Goal: Obtain resource: Download file/media

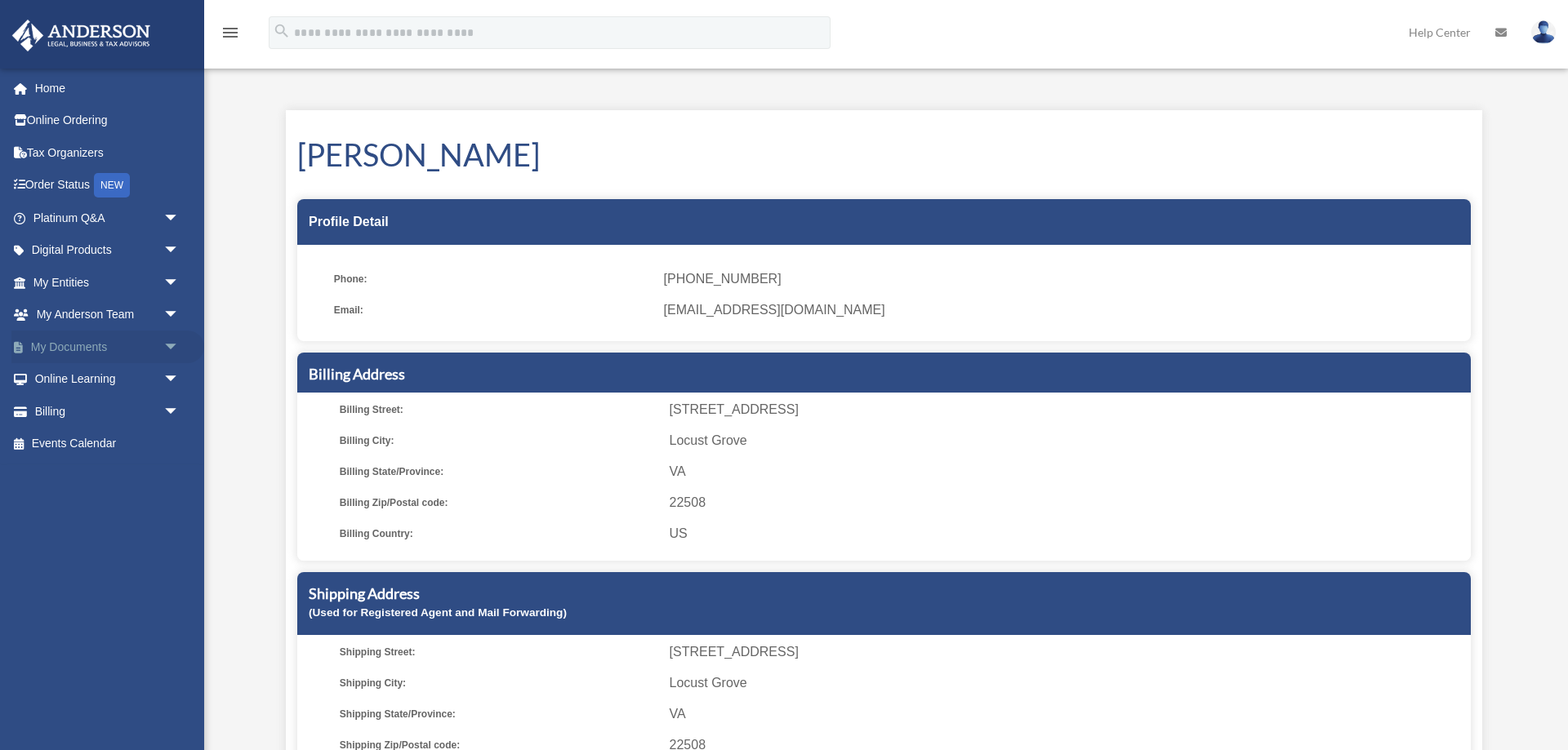
click at [172, 342] on span "arrow_drop_down" at bounding box center [179, 347] width 32 height 33
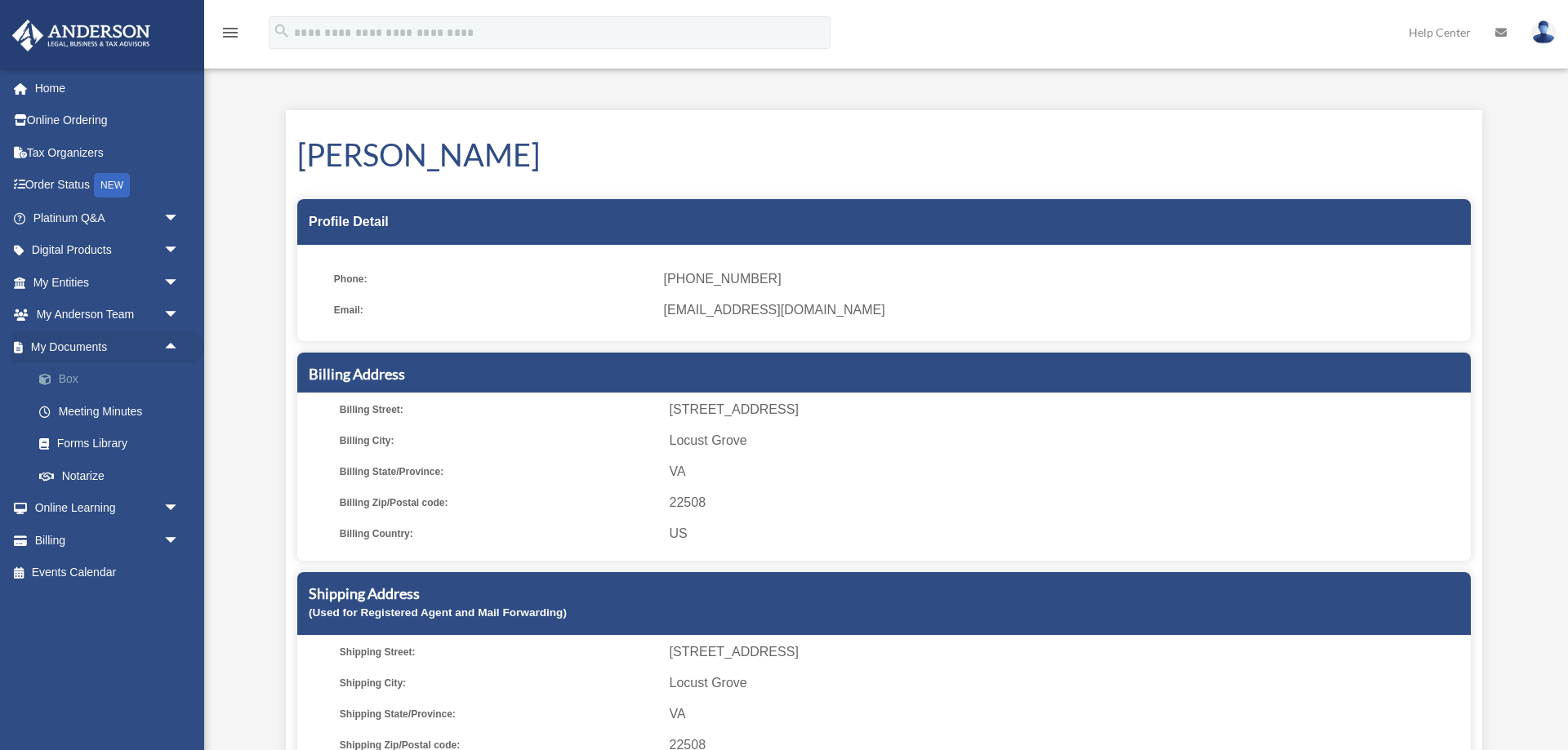
click at [66, 378] on link "Box" at bounding box center [113, 380] width 181 height 32
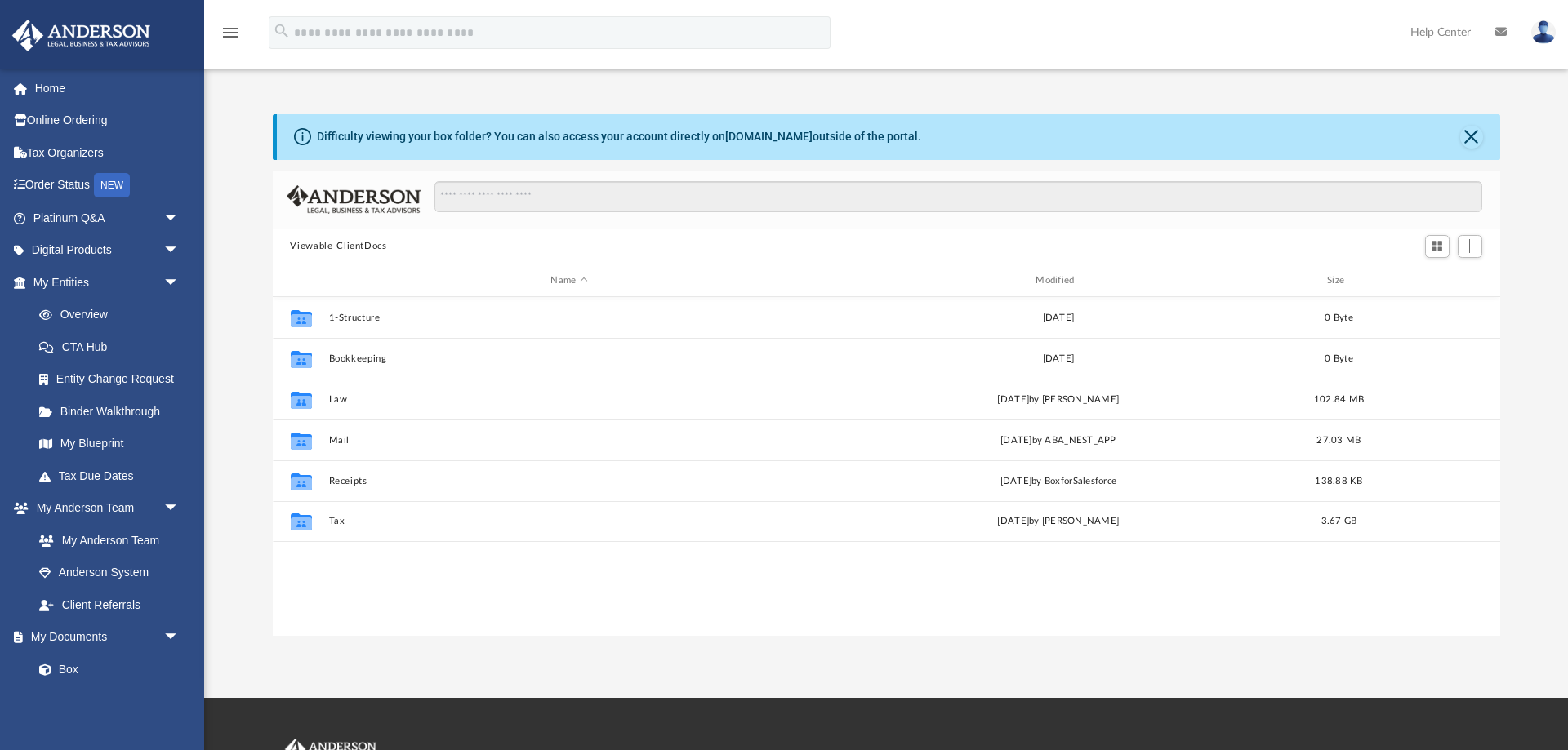
scroll to position [370, 1228]
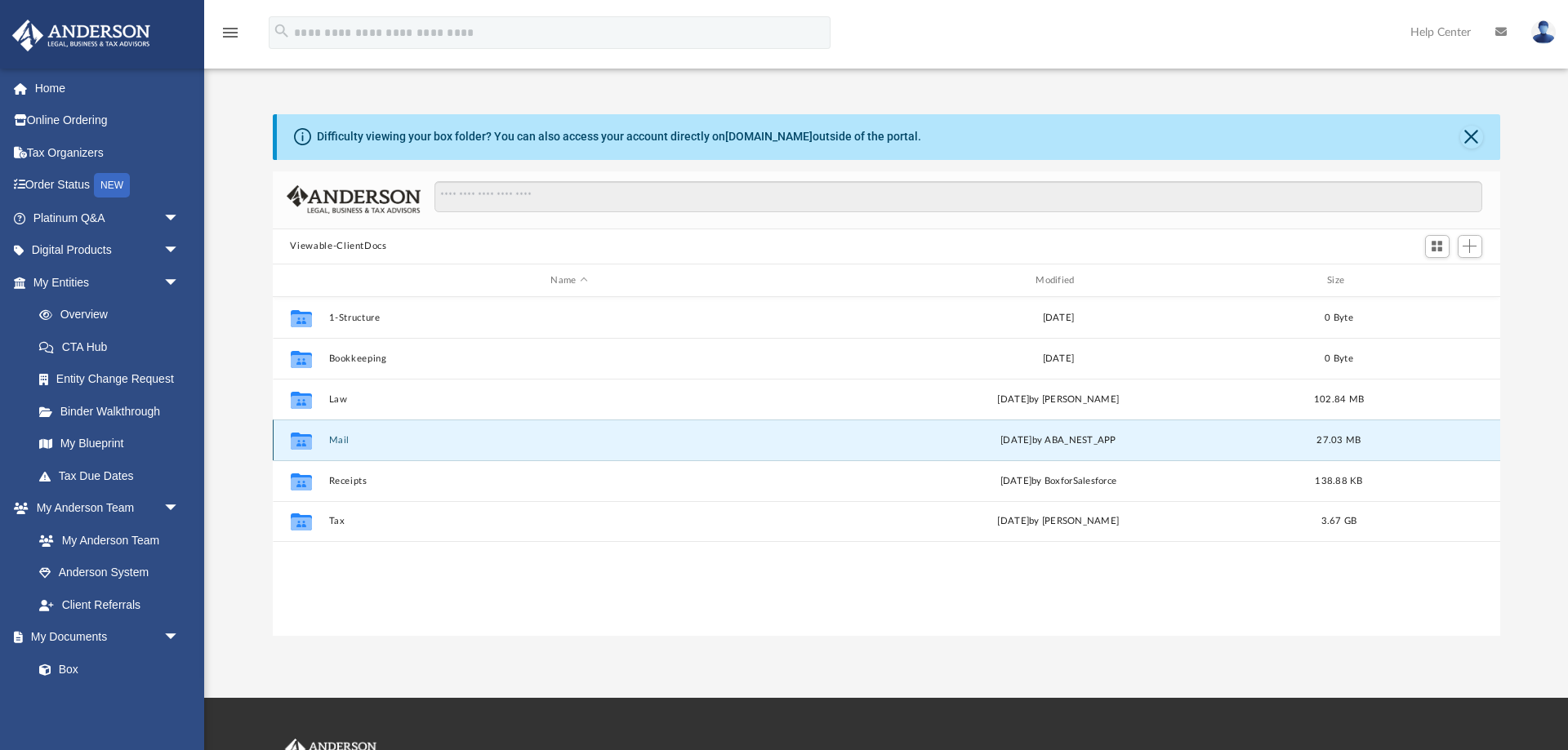
click at [332, 443] on button "Mail" at bounding box center [569, 441] width 481 height 11
click at [341, 441] on button "Mail" at bounding box center [569, 441] width 481 height 11
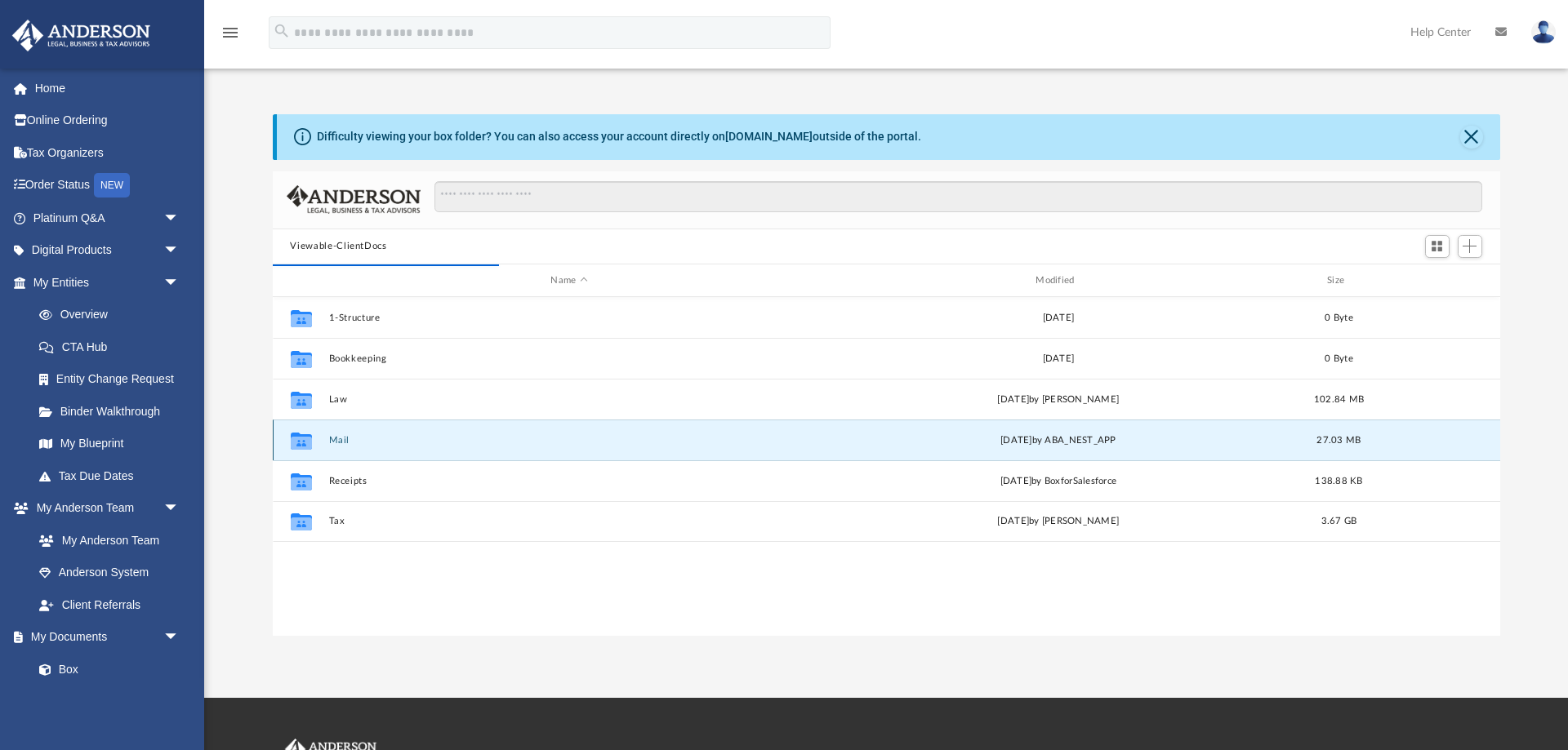
click at [299, 442] on icon "grid" at bounding box center [301, 441] width 22 height 17
click at [326, 436] on div "Collaborated Folder Mail Fri Sep 19 2025 by ABA_NEST_APP 27.03 MB" at bounding box center [887, 440] width 1228 height 41
click at [292, 438] on icon "grid" at bounding box center [301, 444] width 22 height 13
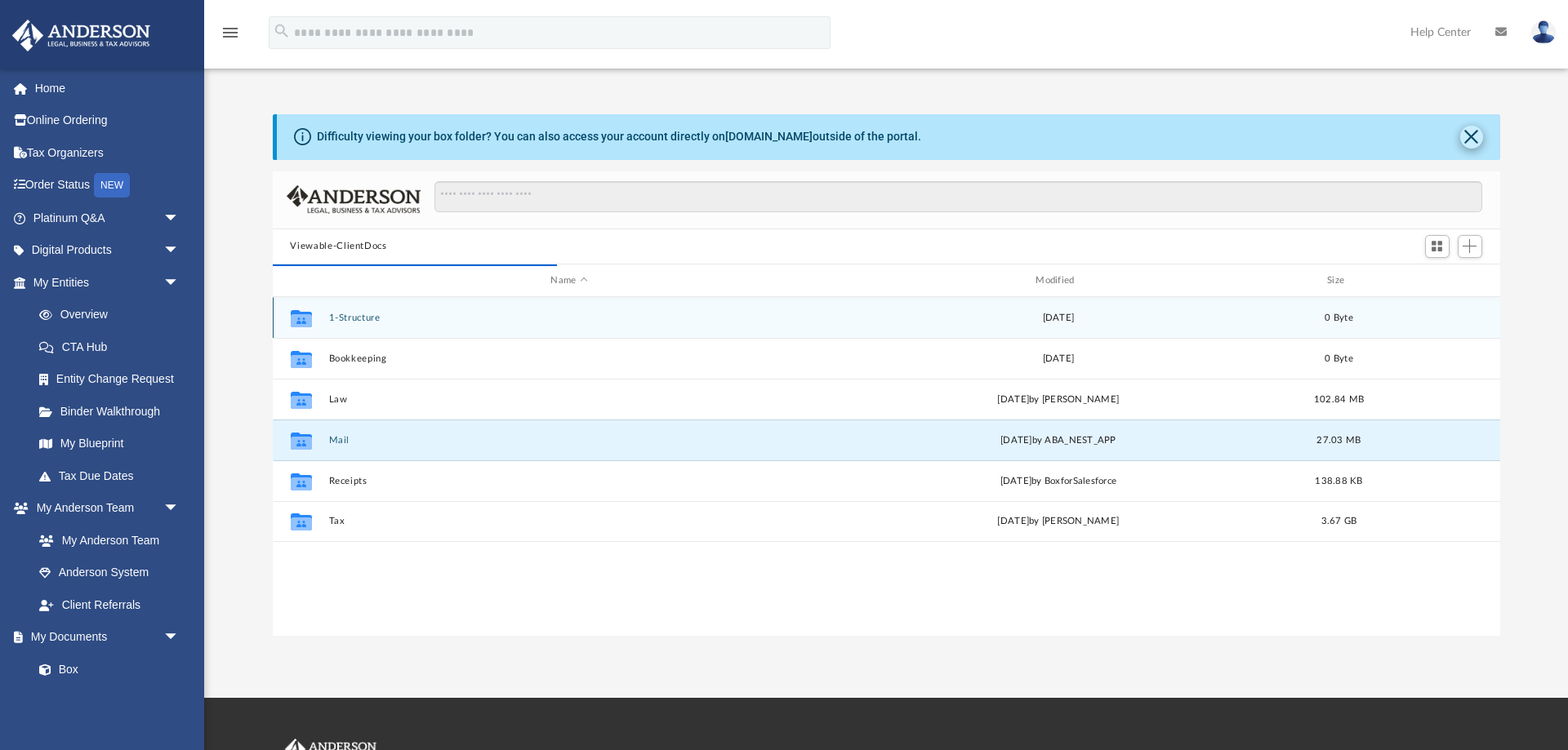
click at [1473, 129] on button "Close" at bounding box center [1472, 137] width 23 height 23
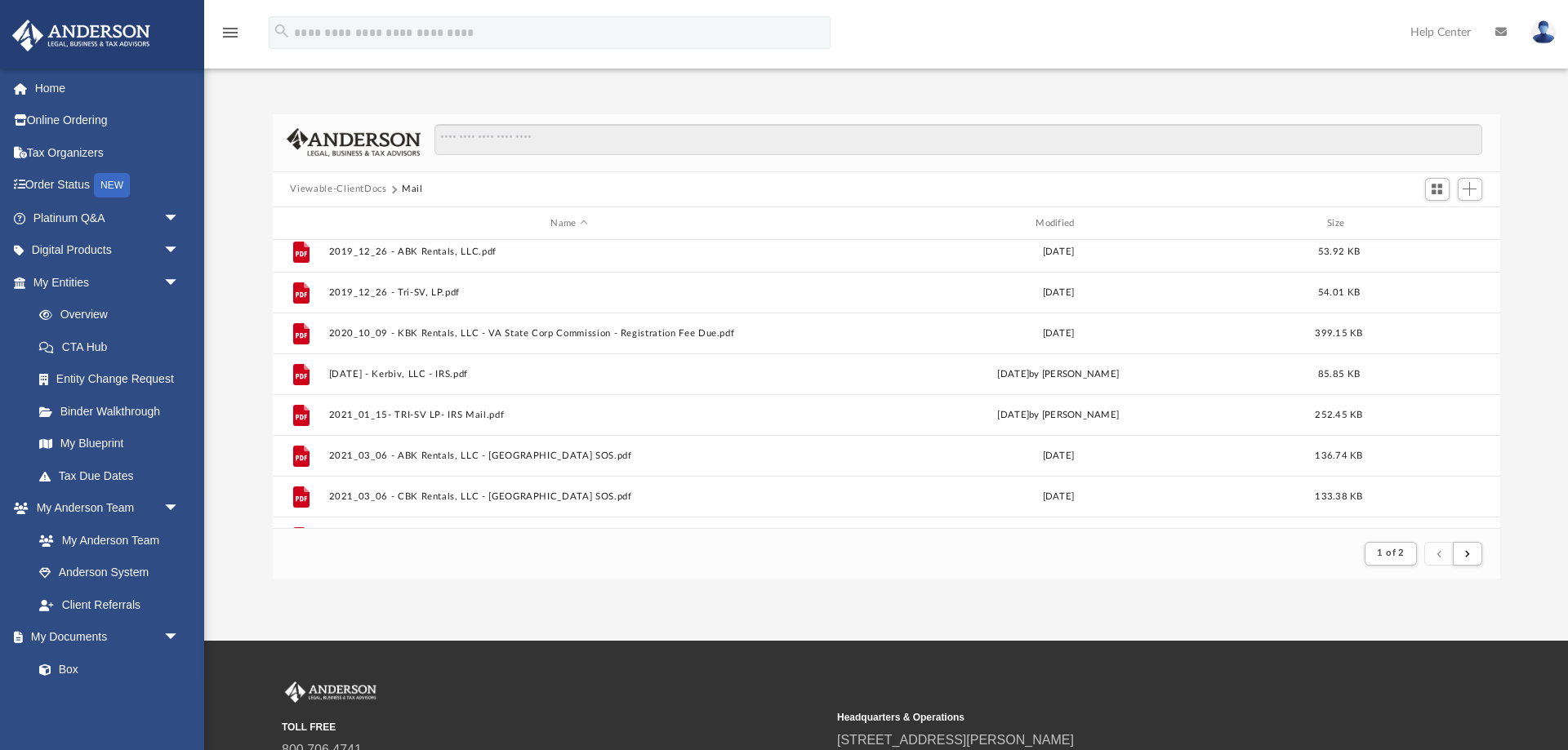
scroll to position [0, 0]
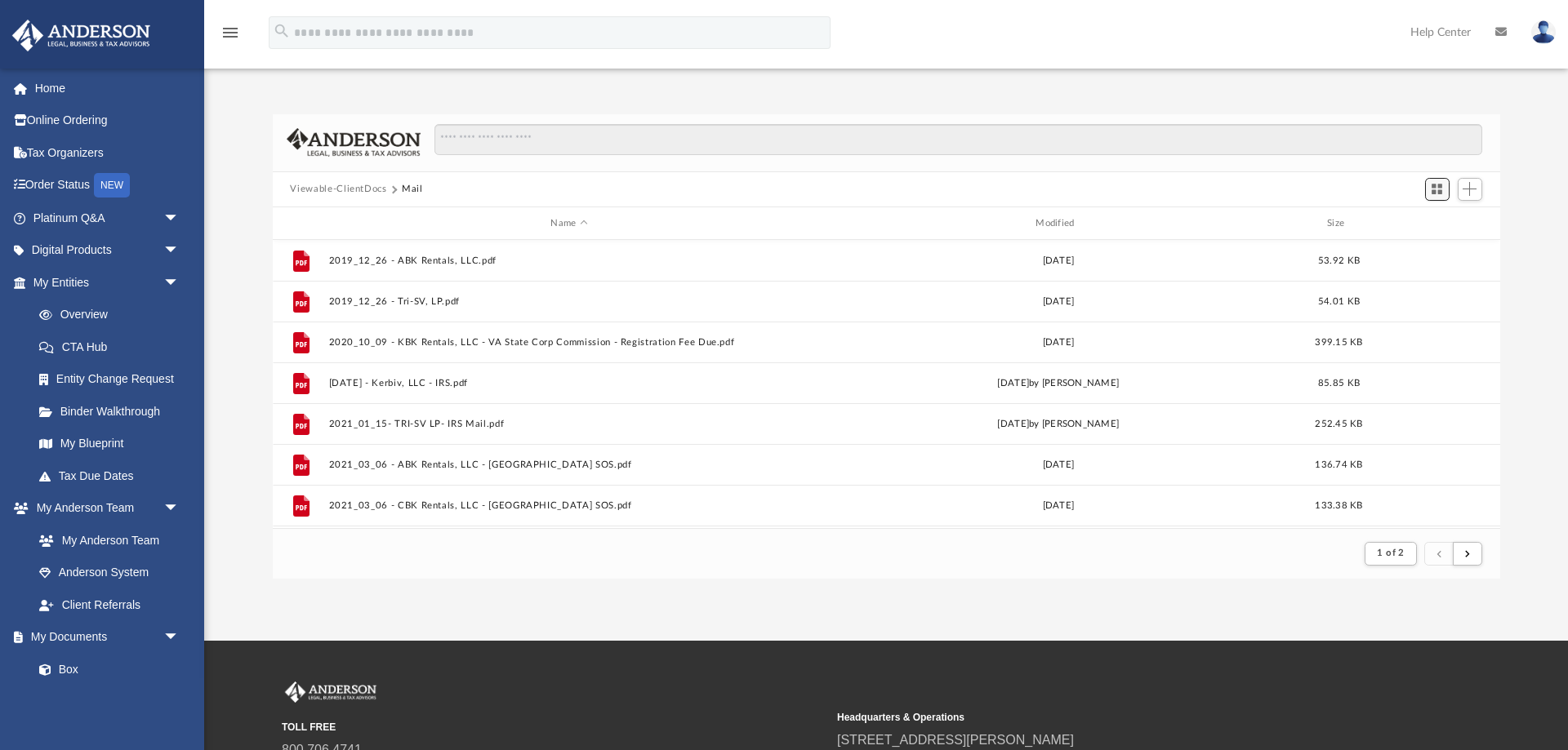
click at [1436, 191] on span "Switch to Grid View" at bounding box center [1436, 188] width 14 height 14
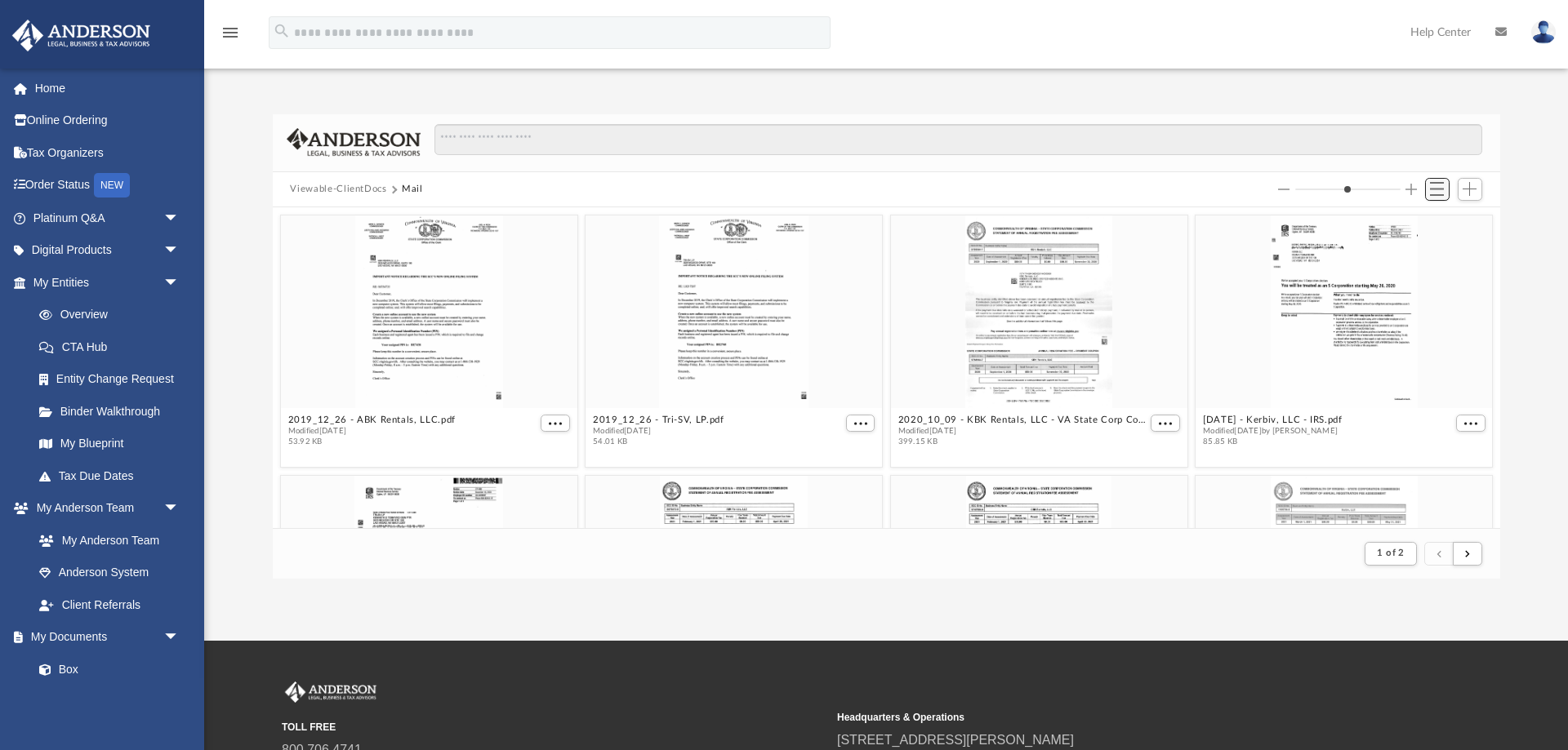
scroll to position [321, 1228]
click at [1438, 180] on button "Switch to List View" at bounding box center [1437, 188] width 24 height 23
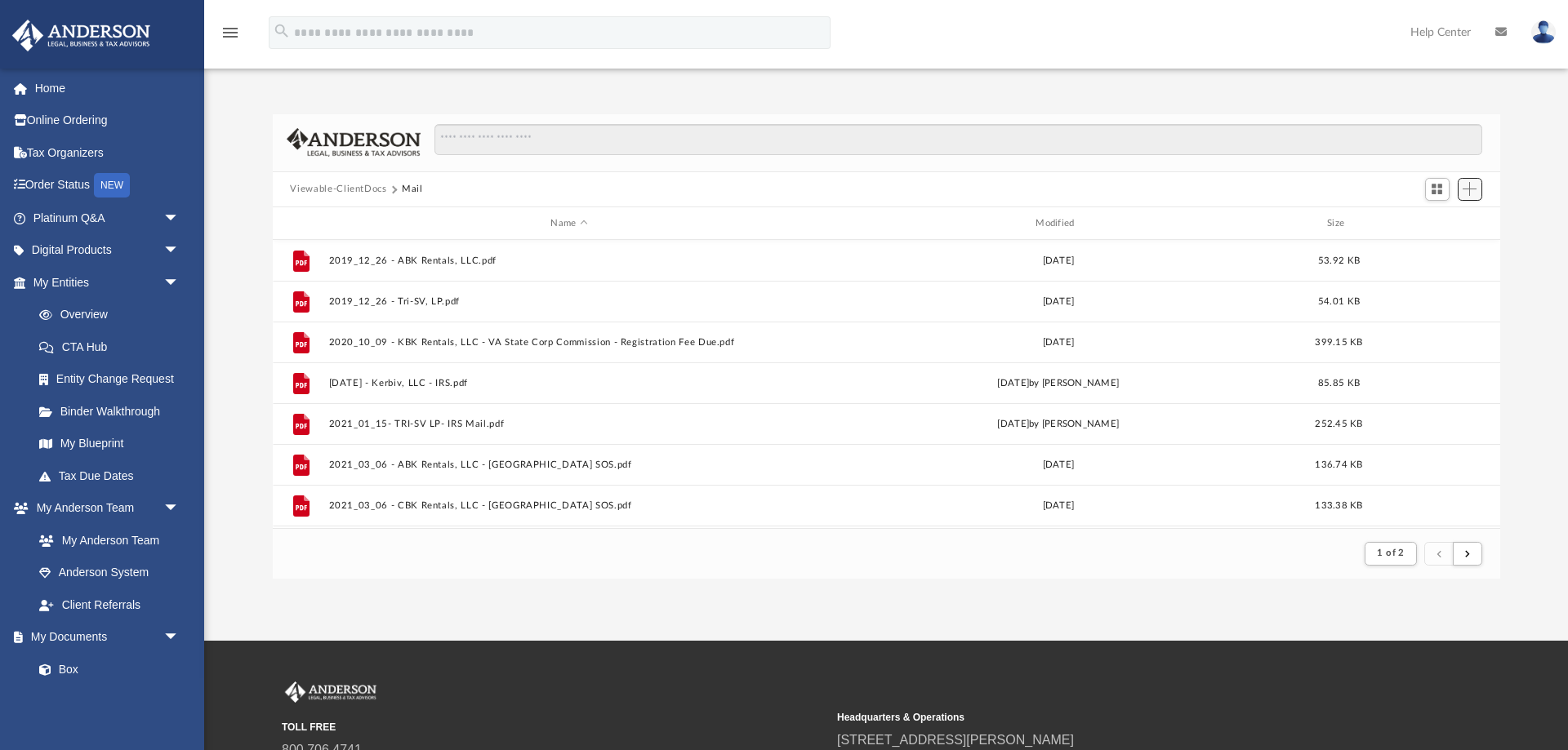
click at [1470, 184] on span "Add" at bounding box center [1469, 188] width 14 height 14
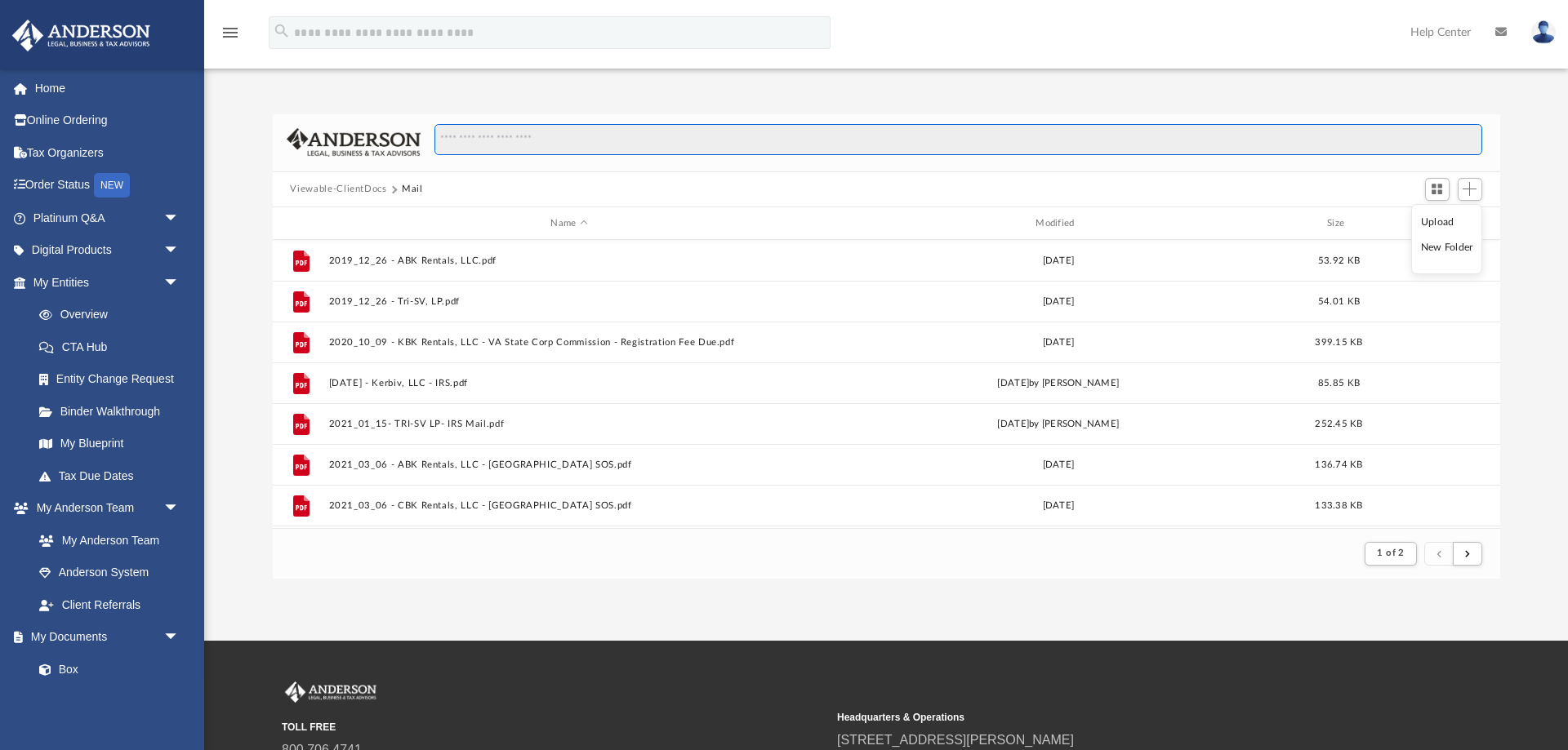
click at [936, 142] on input "Search files and folders" at bounding box center [958, 140] width 1047 height 31
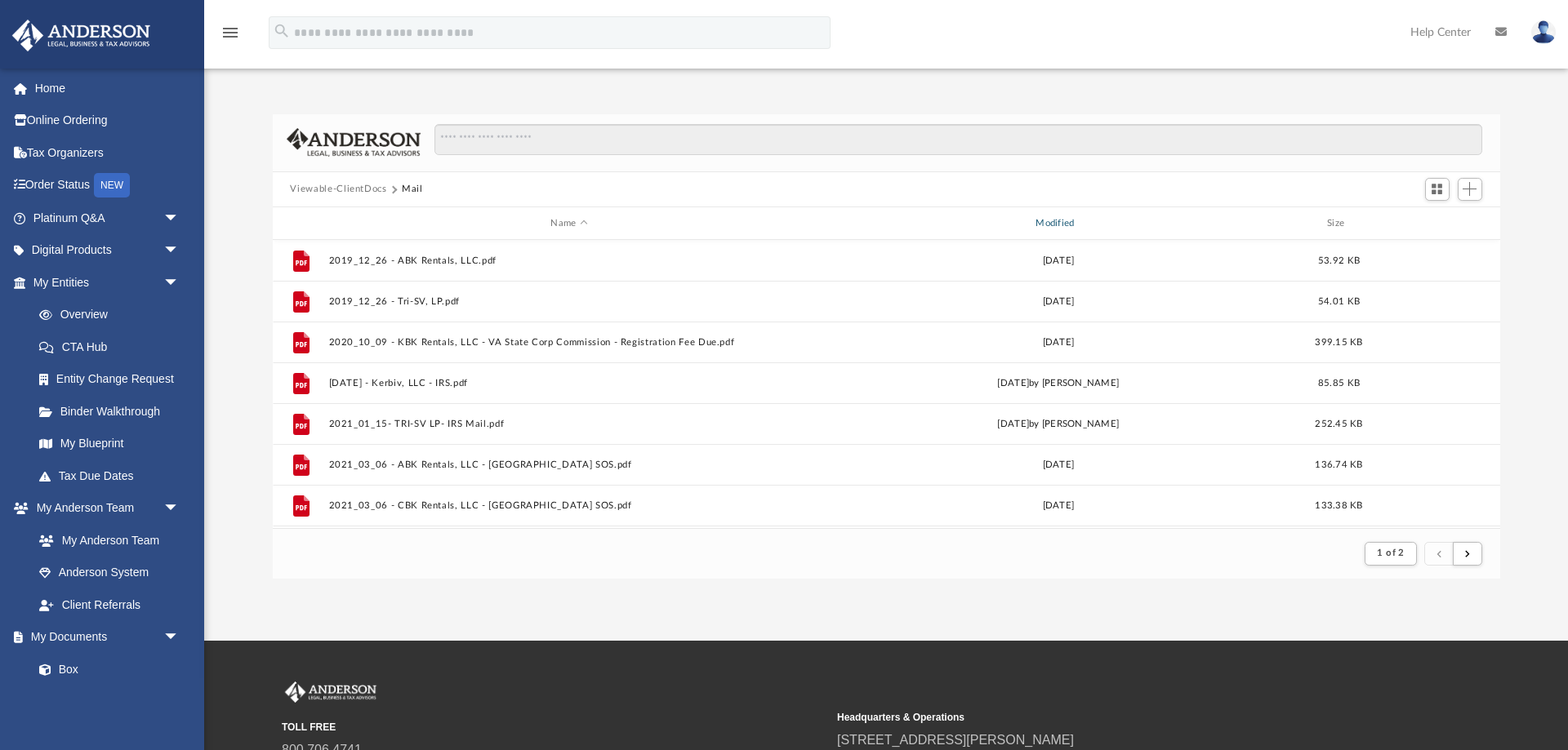
click at [1058, 220] on div "Modified" at bounding box center [1058, 224] width 481 height 14
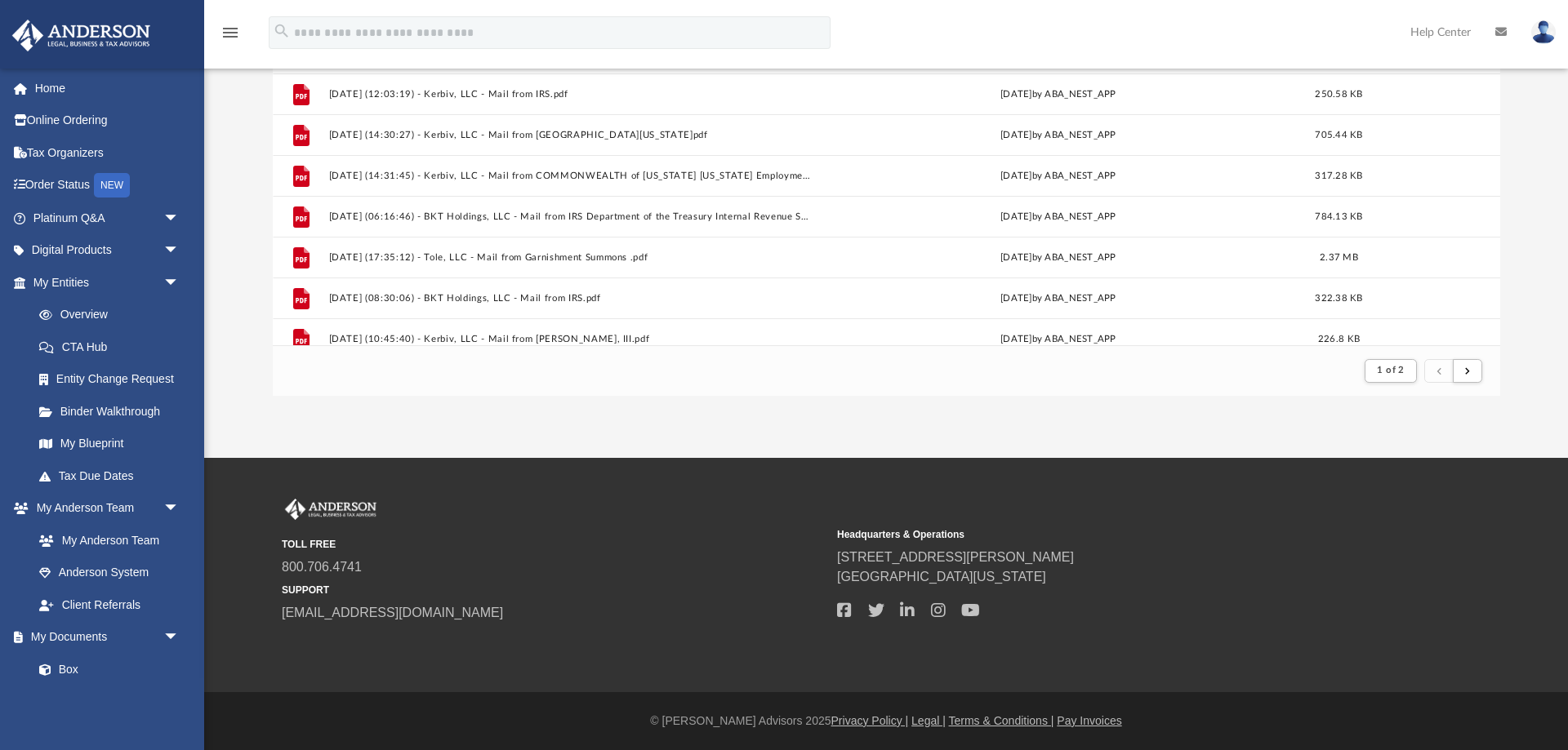
scroll to position [1753, 0]
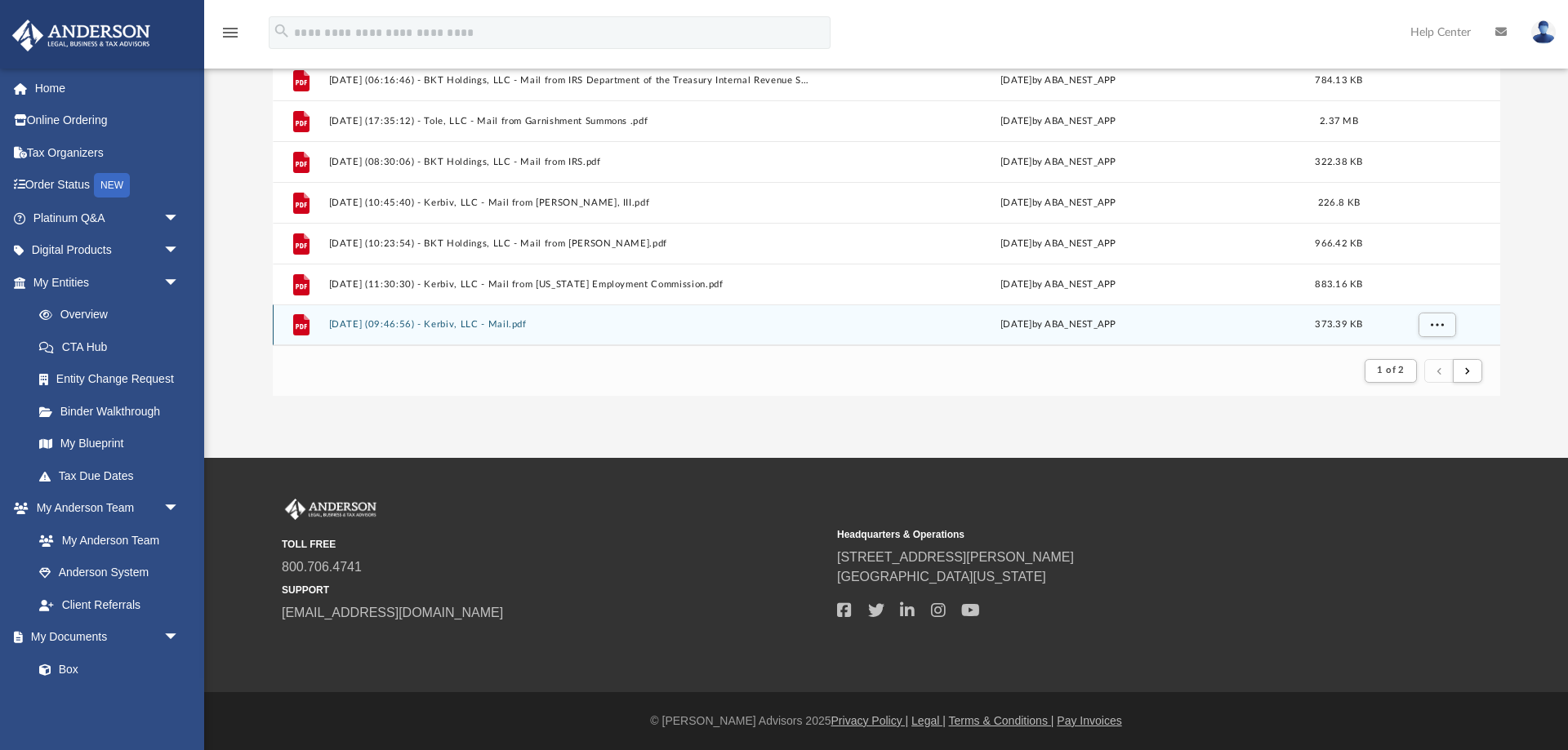
click at [350, 319] on div "File 2025.01.02 (09:46:56) - Kerbiv, LLC - Mail.pdf Thu Jan 2 2025 by ABA_NEST_…" at bounding box center [887, 325] width 1228 height 41
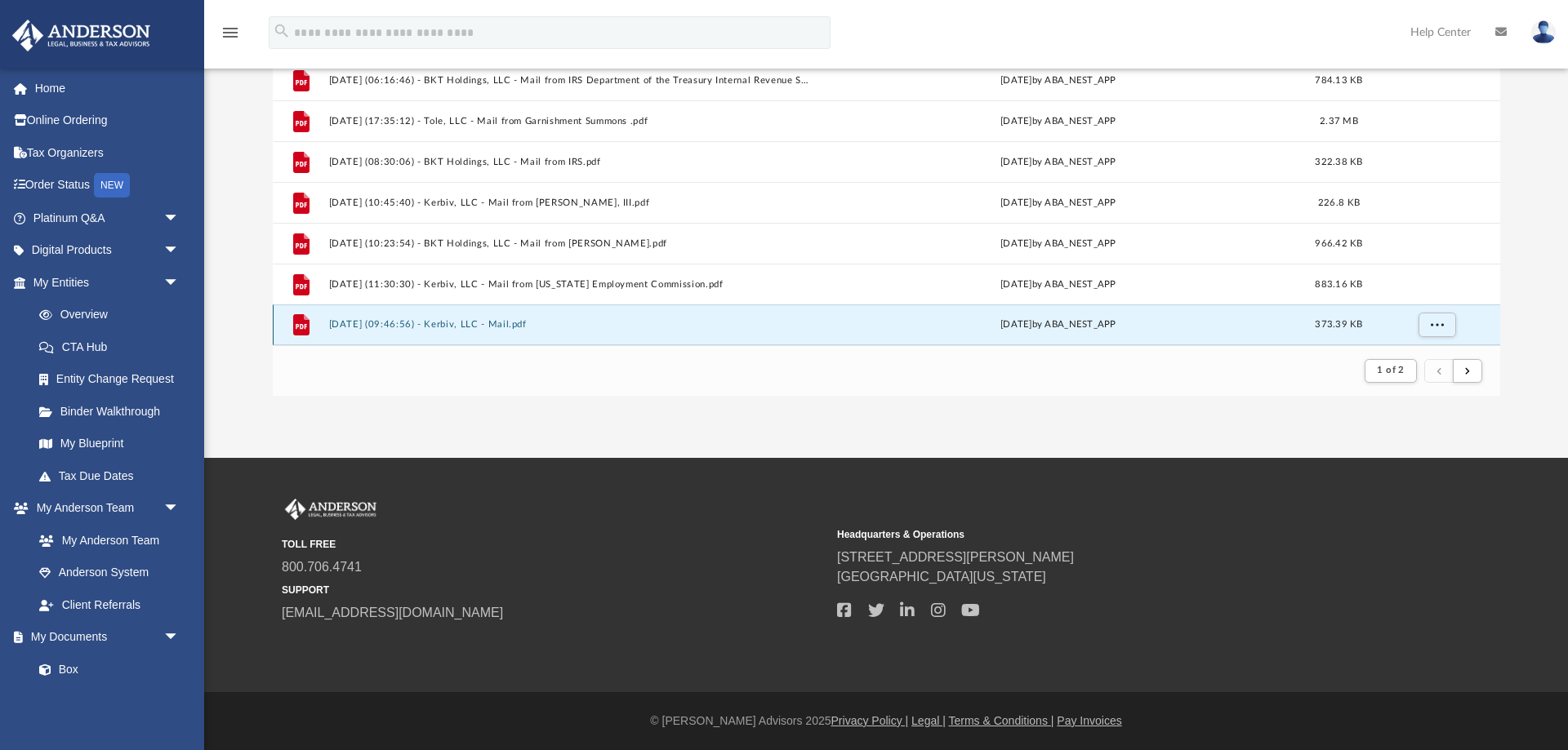
click at [350, 319] on div "File 2025.01.02 (09:46:56) - Kerbiv, LLC - Mail.pdf Thu Jan 2 2025 by ABA_NEST_…" at bounding box center [887, 325] width 1228 height 41
click at [301, 327] on icon "grid" at bounding box center [300, 325] width 16 height 22
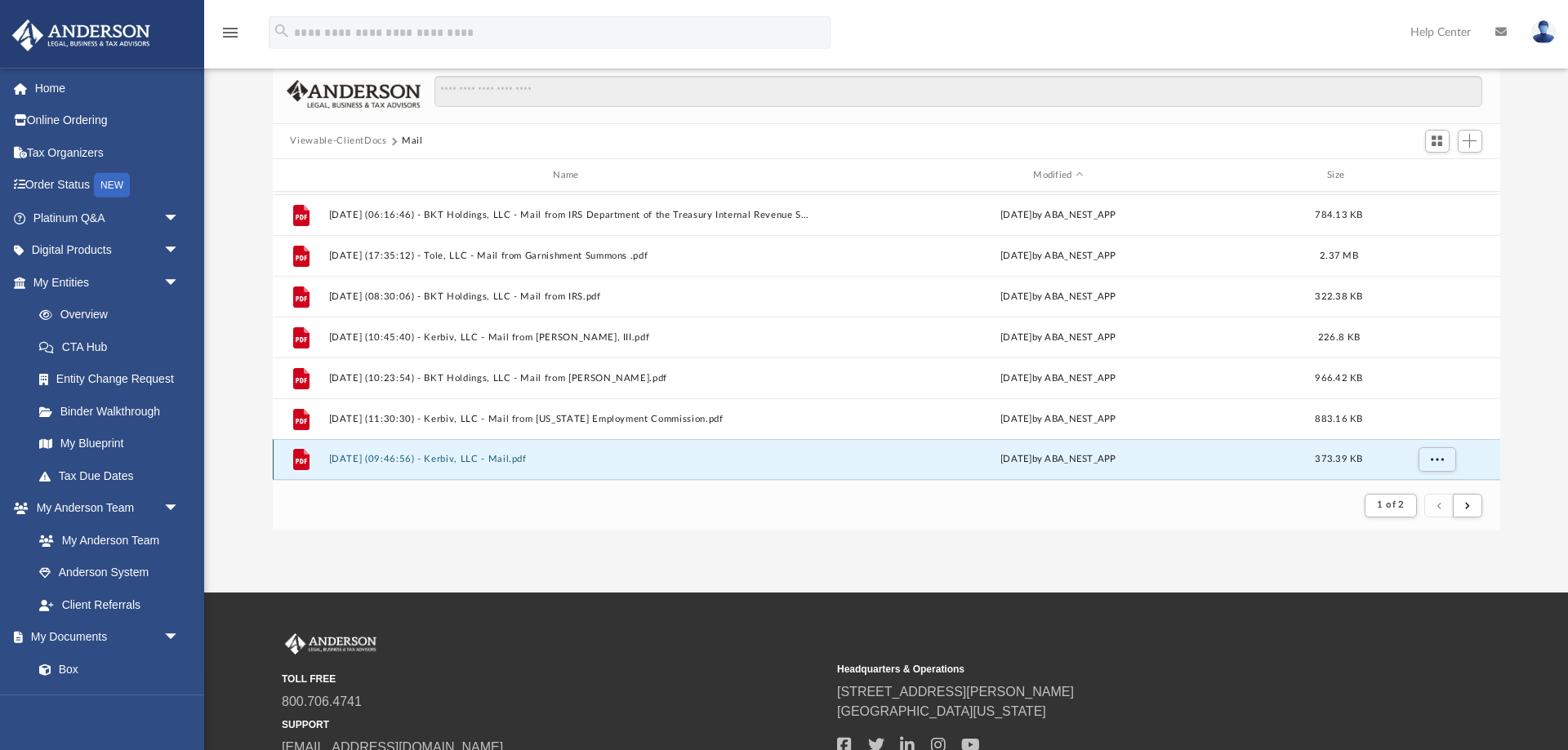
scroll to position [0, 0]
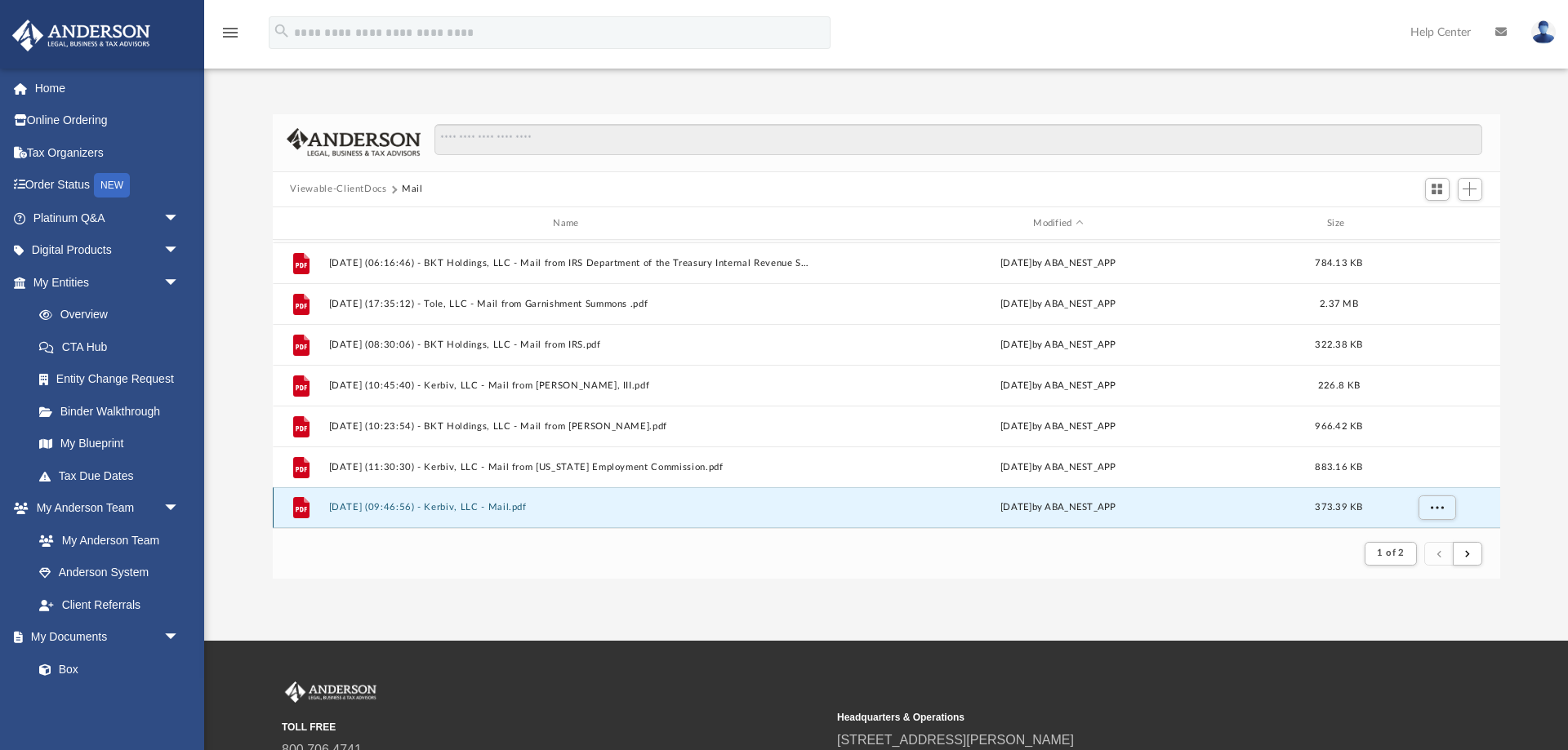
click at [463, 501] on div "File 2025.01.02 (09:46:56) - Kerbiv, LLC - Mail.pdf Thu Jan 2 2025 by ABA_NEST_…" at bounding box center [887, 508] width 1228 height 41
click at [427, 508] on button "2025.01.02 (09:46:56) - Kerbiv, LLC - Mail.pdf" at bounding box center [569, 508] width 481 height 11
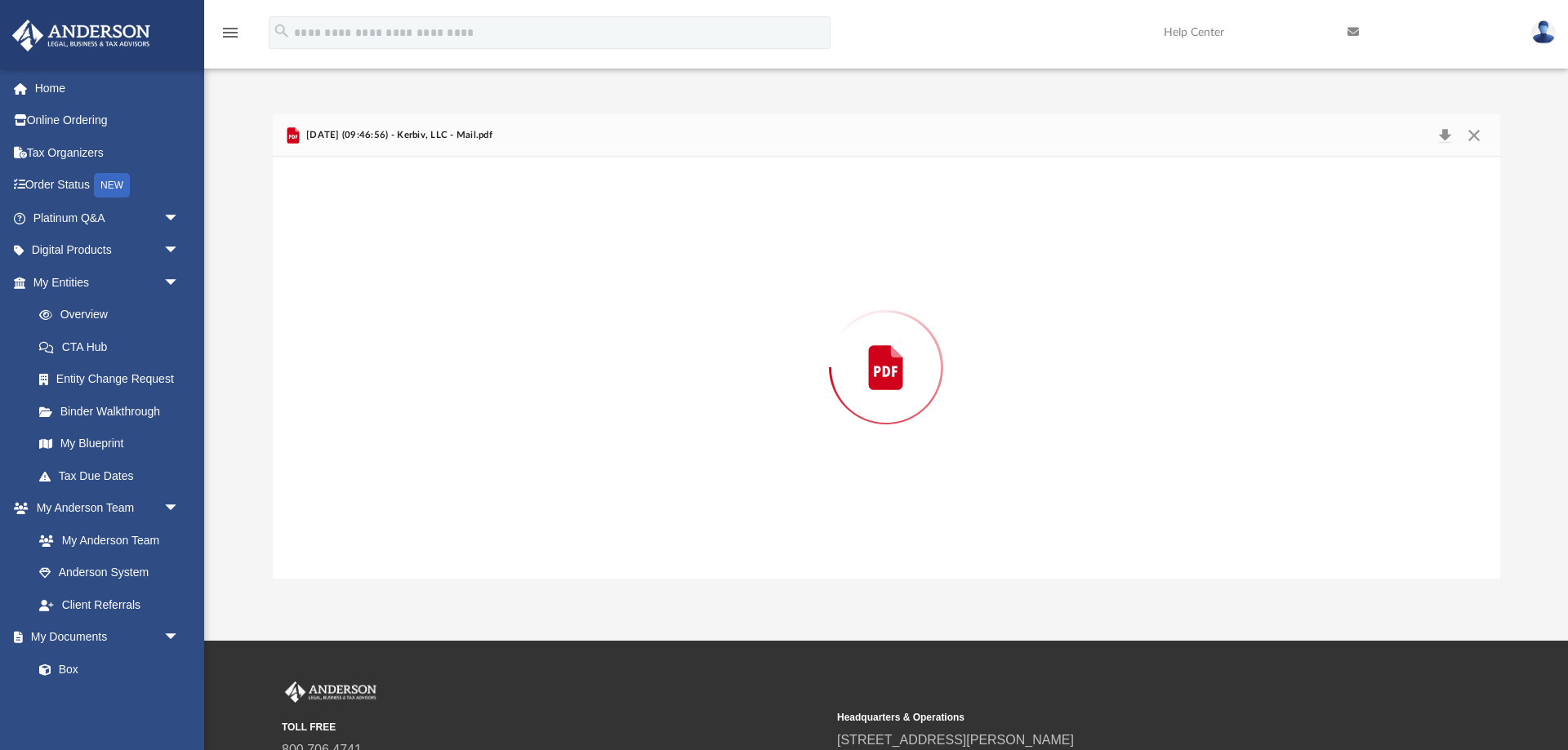
click at [427, 508] on div "Preview" at bounding box center [887, 367] width 1228 height 421
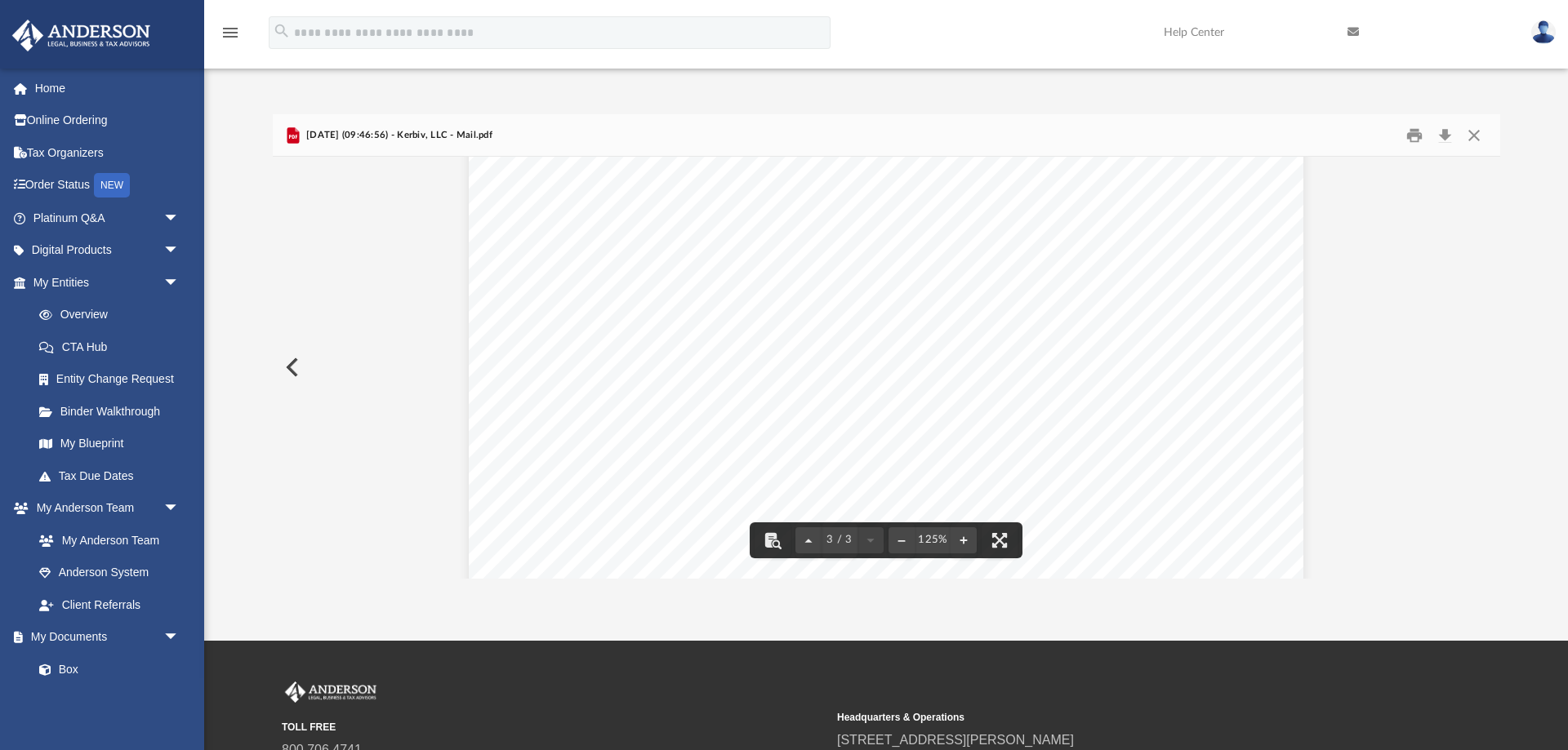
scroll to position [2563, 0]
click at [1414, 126] on button "Print" at bounding box center [1415, 135] width 32 height 25
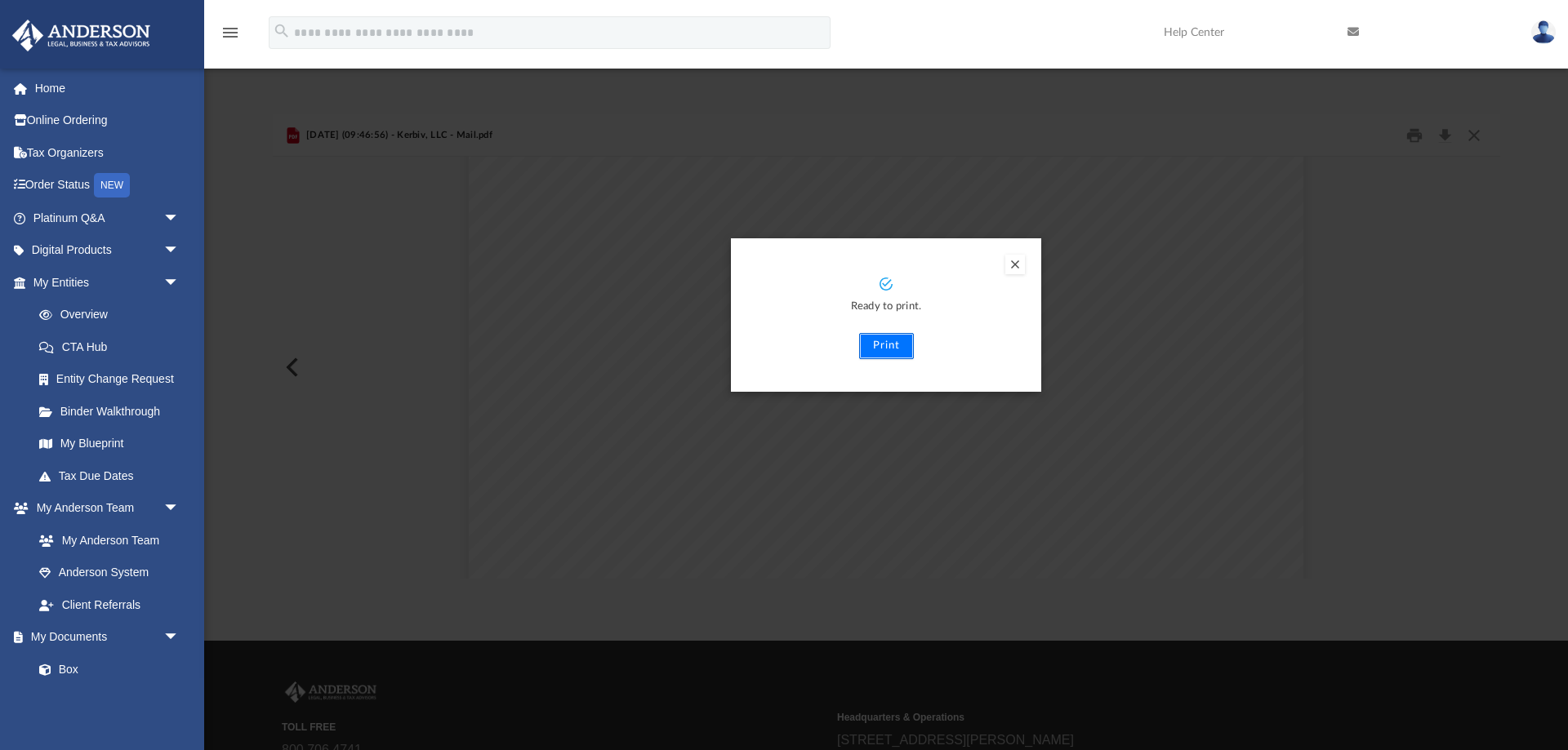
click at [881, 343] on button "Print" at bounding box center [886, 346] width 55 height 26
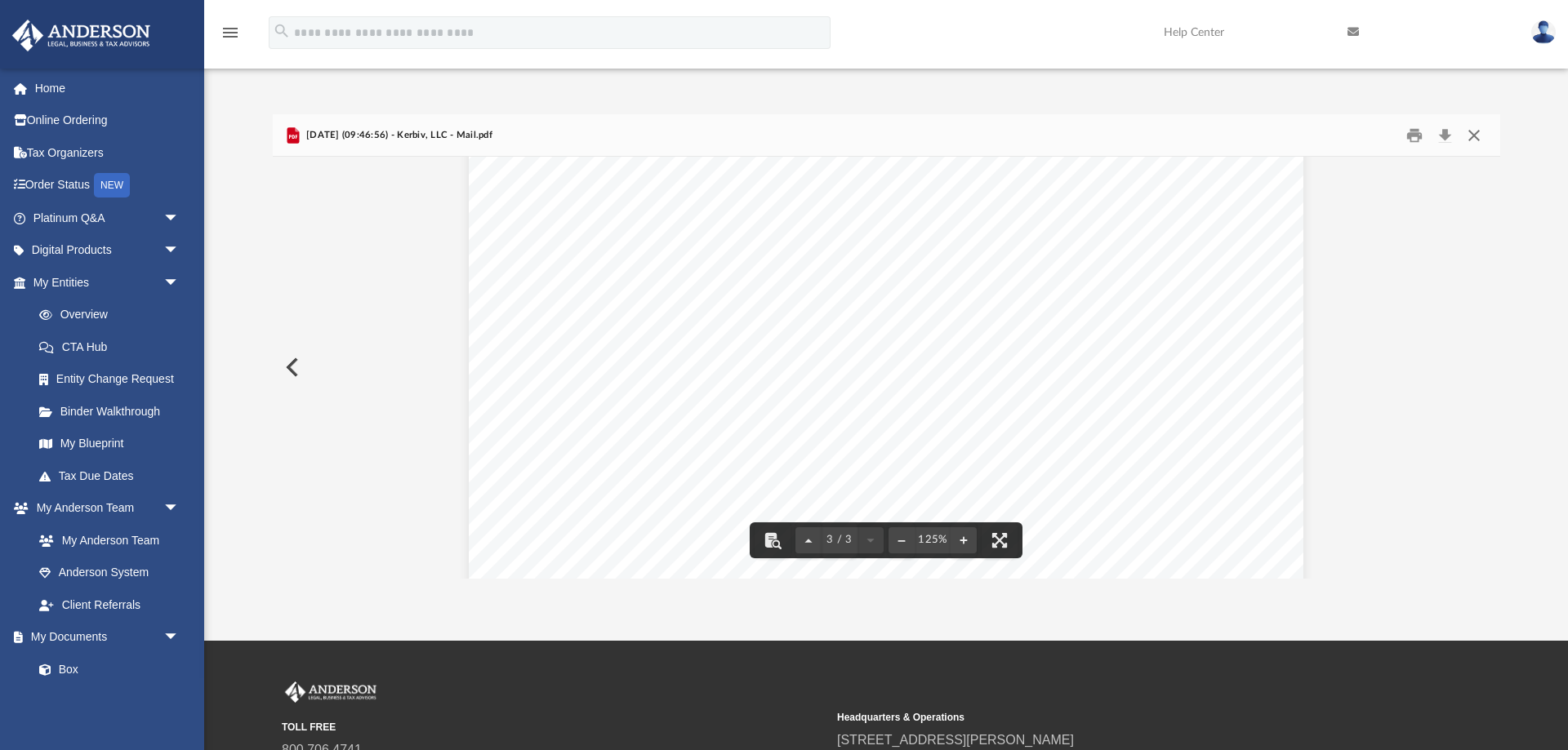
click at [1484, 137] on button "Close" at bounding box center [1474, 135] width 30 height 25
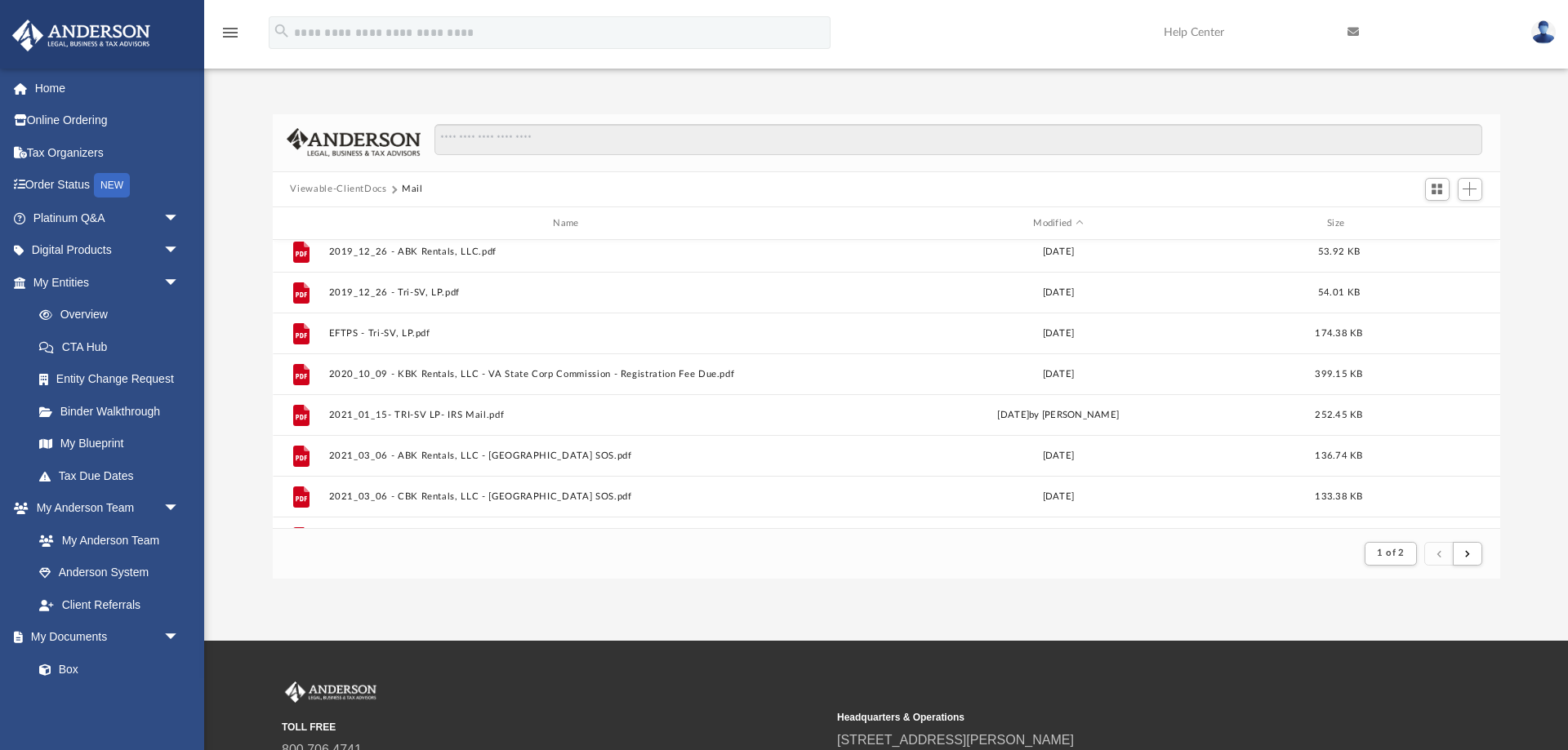
scroll to position [0, 0]
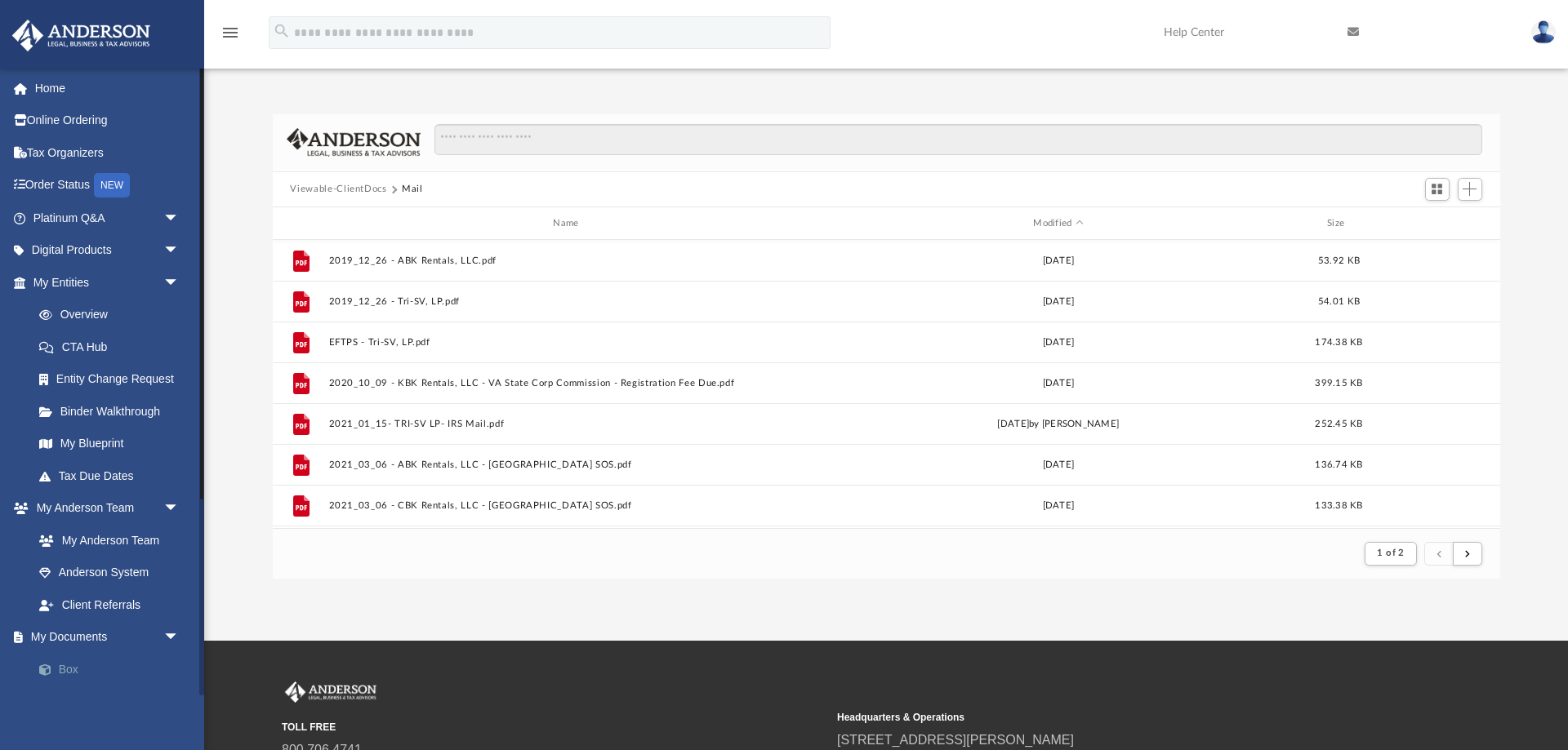
click at [57, 672] on span at bounding box center [53, 670] width 11 height 12
click at [52, 664] on link "Box" at bounding box center [113, 670] width 181 height 32
click at [62, 672] on link "Box" at bounding box center [113, 670] width 181 height 32
click at [407, 189] on button "Mail" at bounding box center [413, 189] width 22 height 14
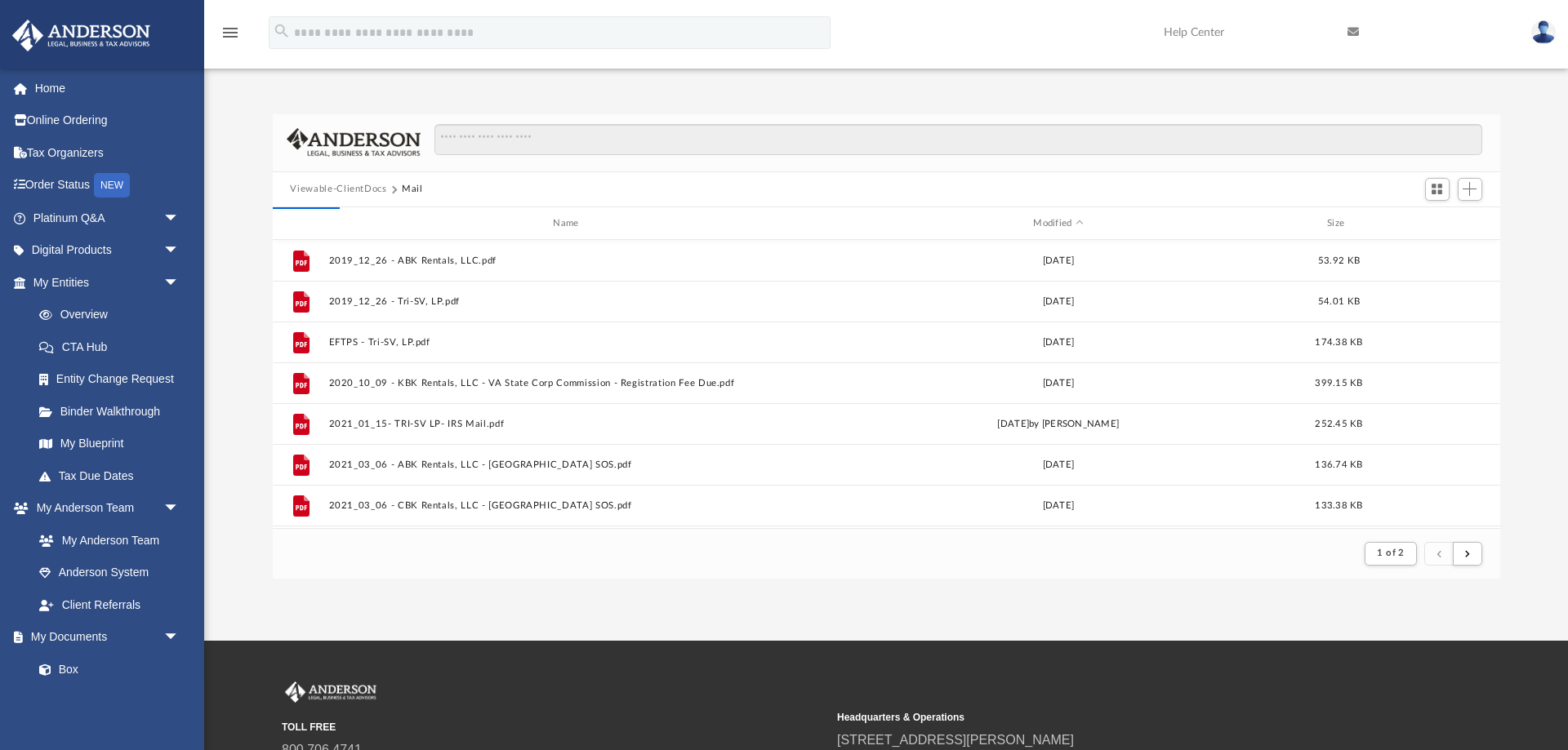
click at [407, 189] on button "Mail" at bounding box center [413, 189] width 22 height 14
click at [68, 670] on link "Box" at bounding box center [113, 670] width 181 height 32
click at [58, 667] on span at bounding box center [53, 670] width 11 height 12
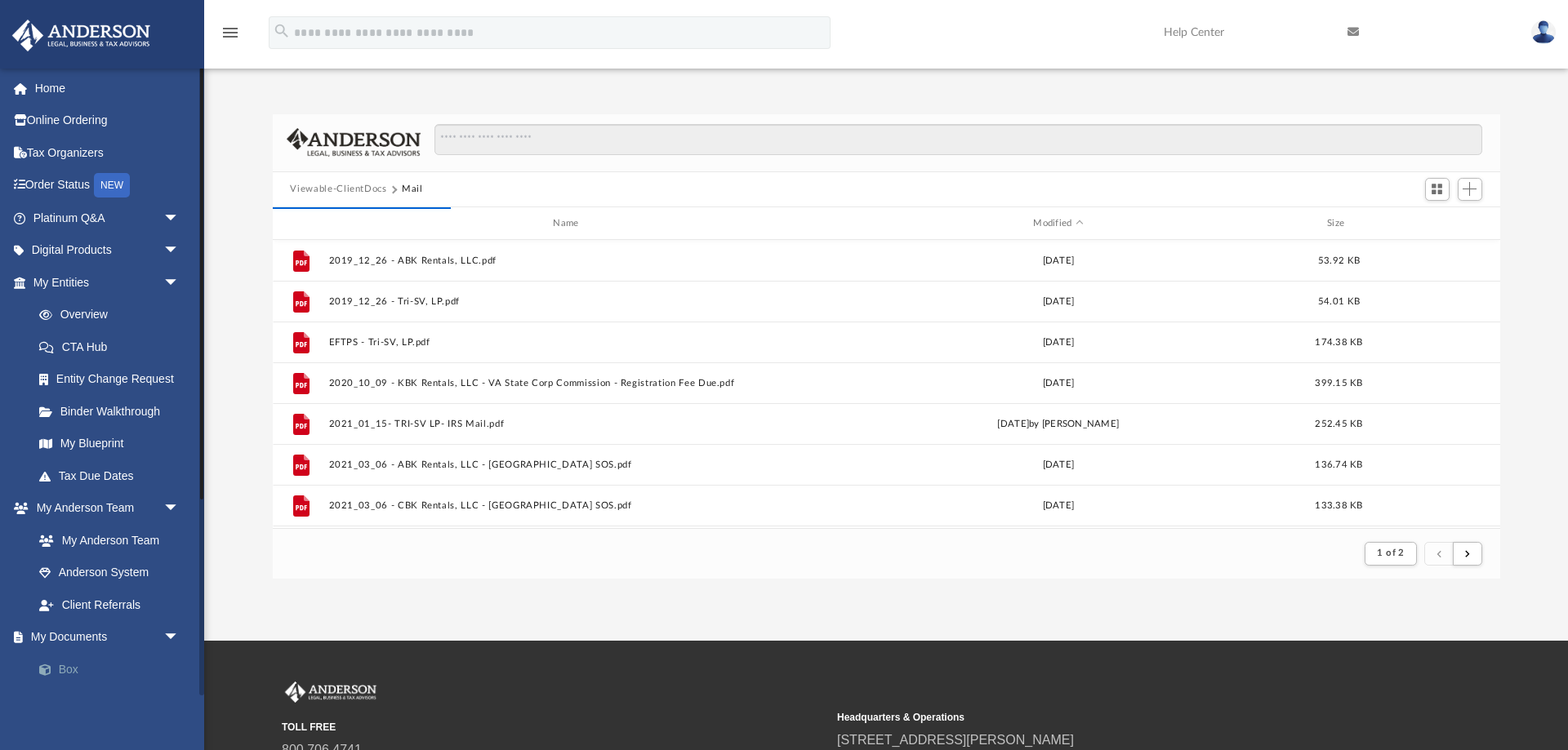
click at [58, 667] on span at bounding box center [53, 670] width 11 height 12
click at [69, 664] on link "Box" at bounding box center [113, 670] width 181 height 32
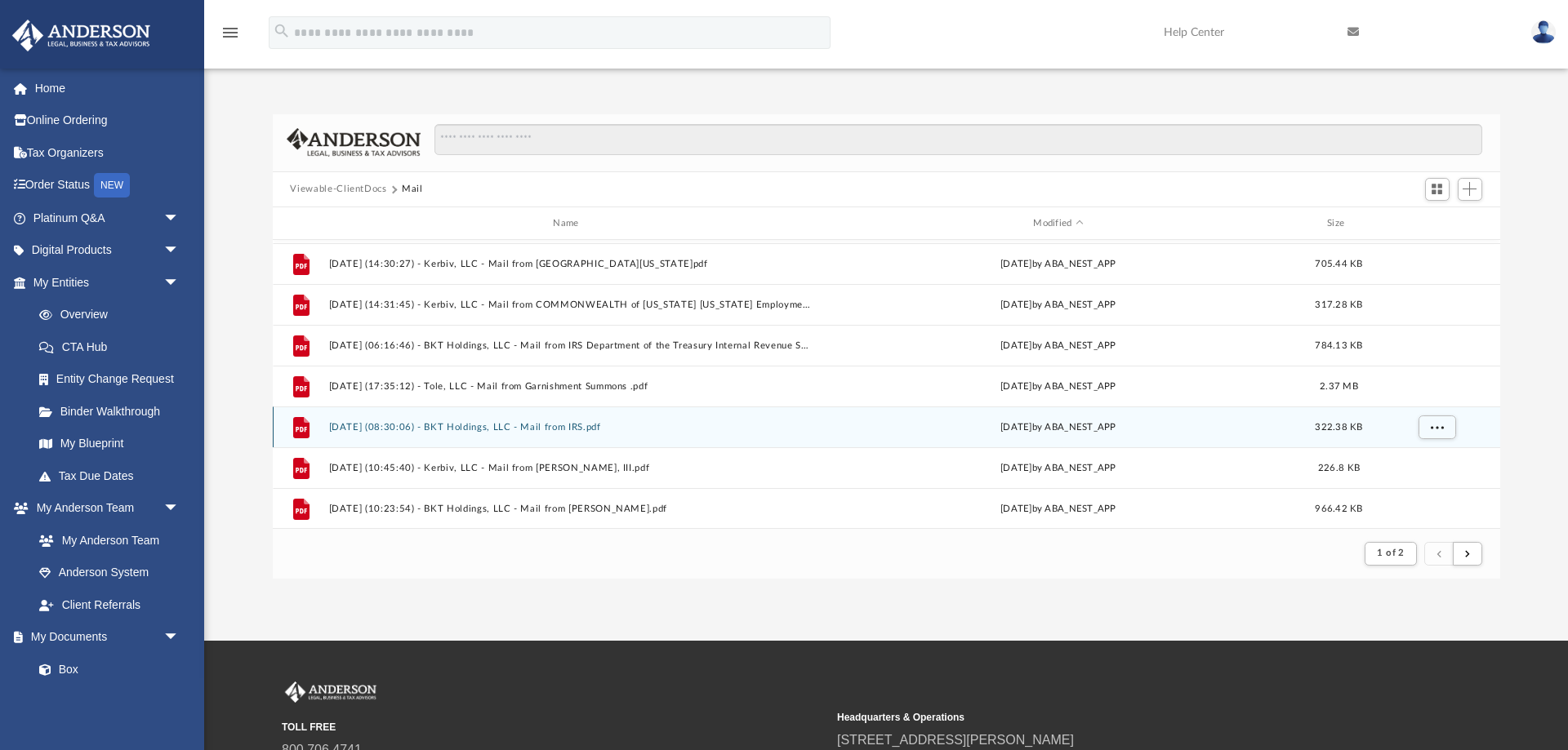
scroll to position [1753, 0]
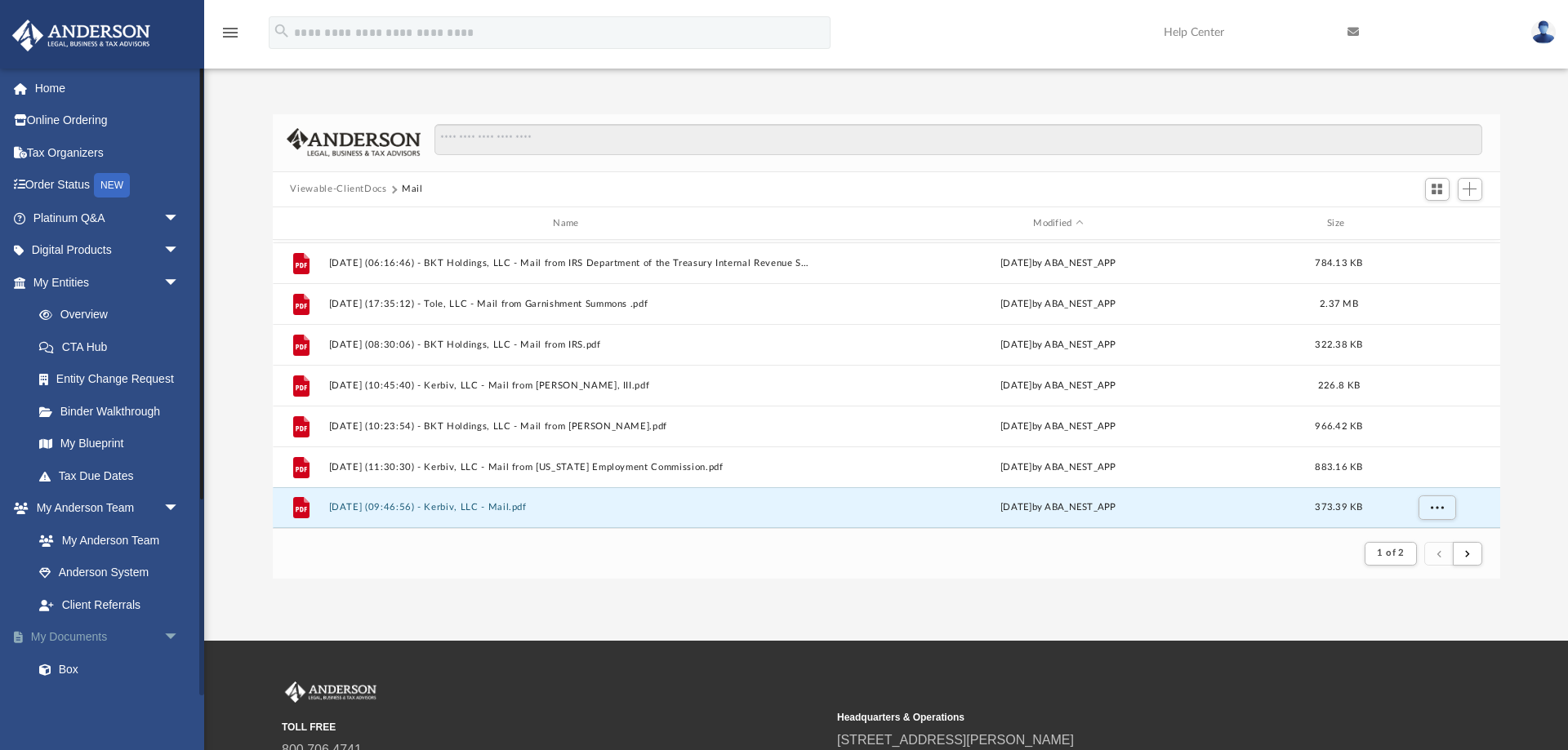
click at [63, 629] on link "My Documents arrow_drop_down" at bounding box center [108, 637] width 193 height 32
click at [57, 667] on span at bounding box center [53, 670] width 11 height 12
click at [48, 668] on span at bounding box center [53, 670] width 11 height 12
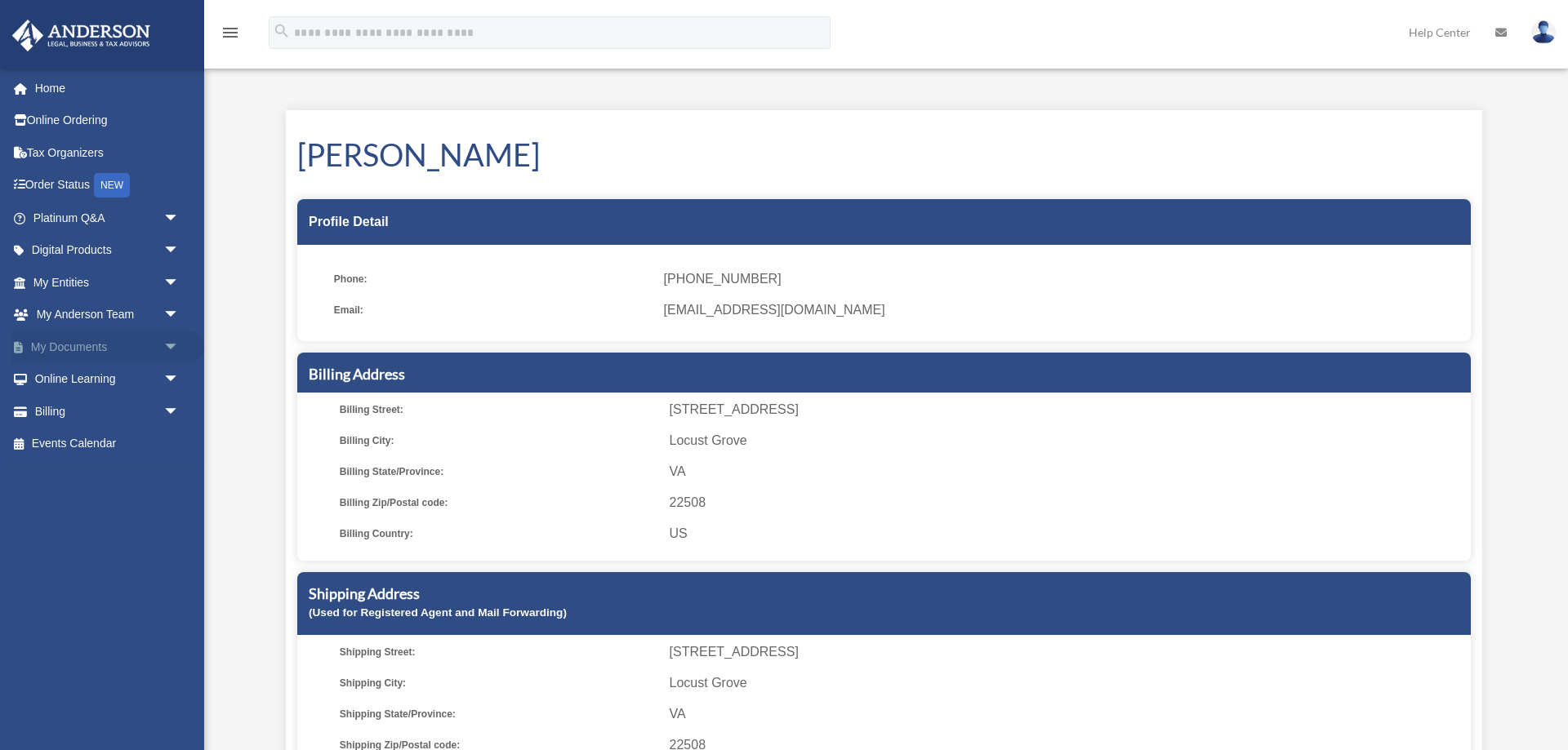
click at [109, 352] on link "My Documents arrow_drop_down" at bounding box center [108, 347] width 193 height 32
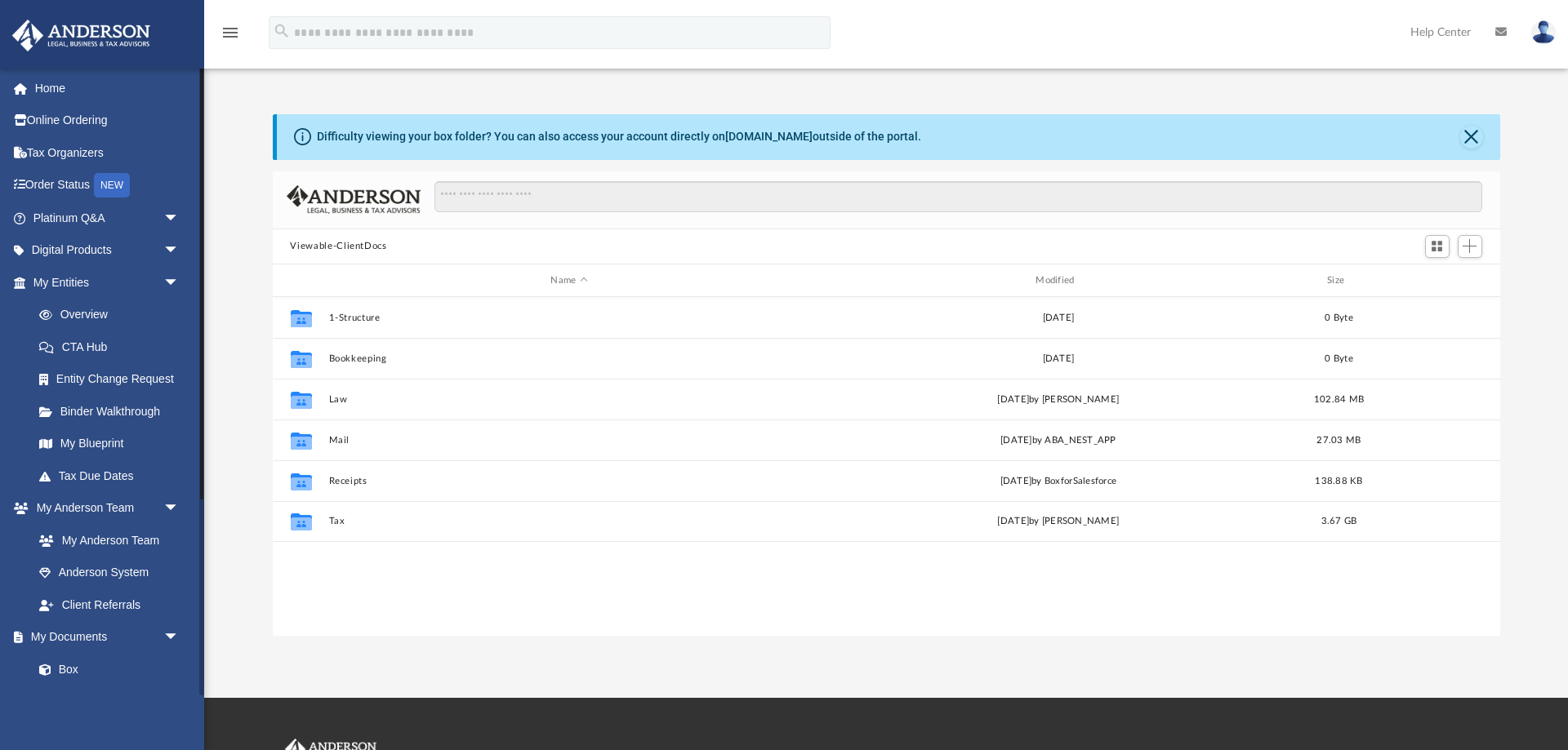
scroll to position [370, 1228]
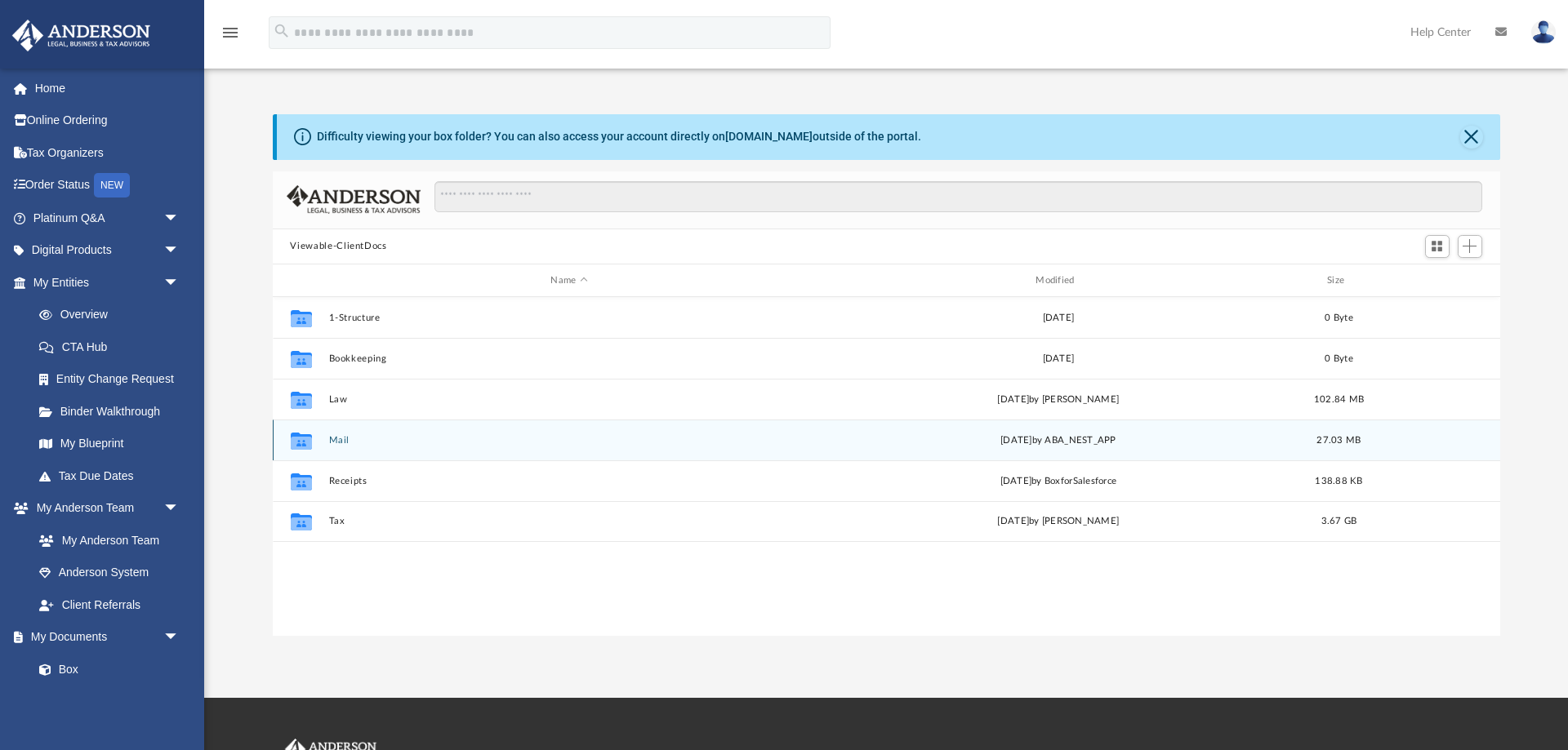
click at [343, 433] on div "Collaborated Folder Mail [DATE] by ABA_NEST_APP 27.03 MB" at bounding box center [887, 440] width 1228 height 41
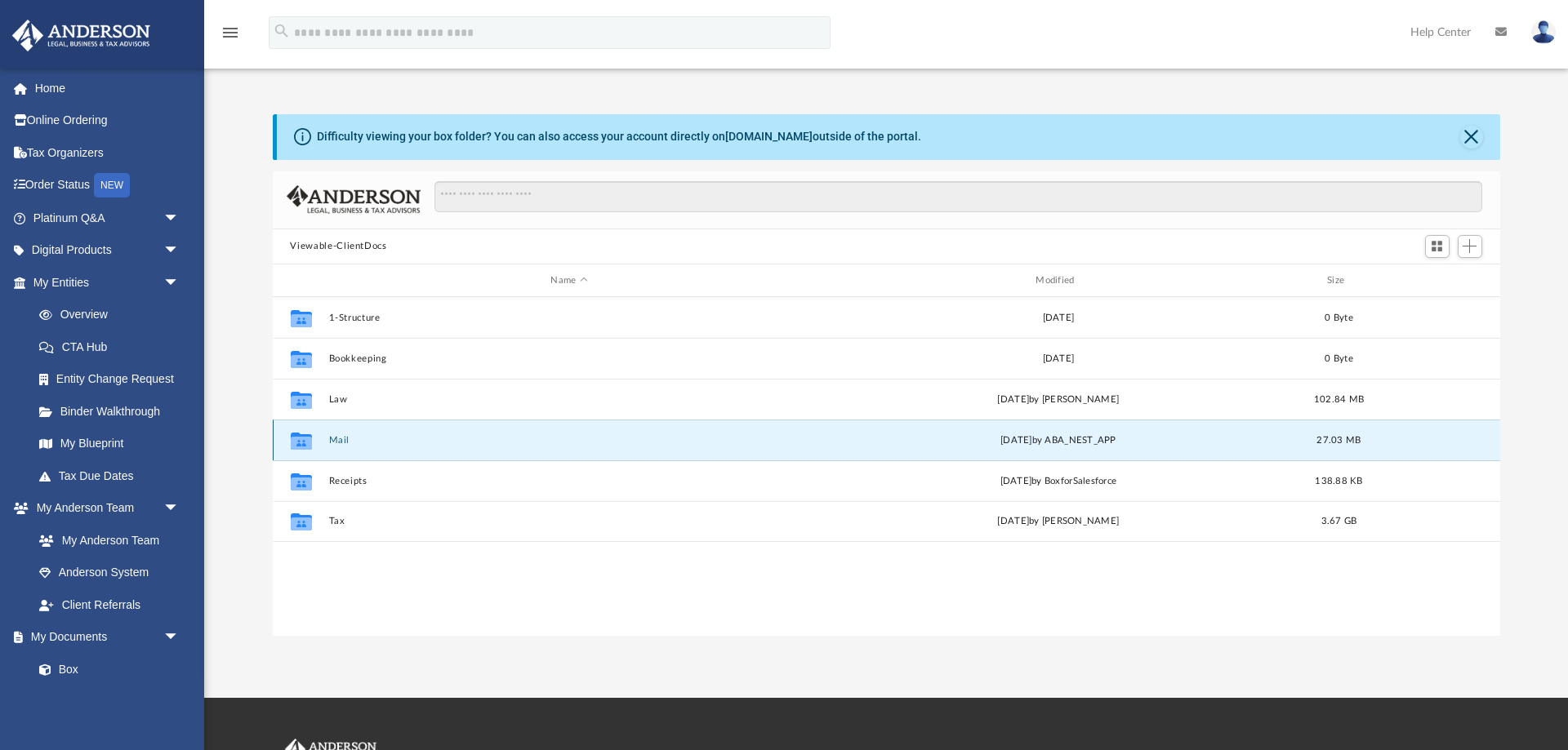
click at [328, 438] on div "Collaborated Folder Mail [DATE] by ABA_NEST_APP 27.03 MB" at bounding box center [887, 440] width 1228 height 41
click at [305, 444] on icon "grid" at bounding box center [301, 441] width 22 height 17
click at [326, 440] on div "Collaborated Folder Mail Fri Sep 19 2025 by ABA_NEST_APP 27.03 MB" at bounding box center [887, 440] width 1228 height 41
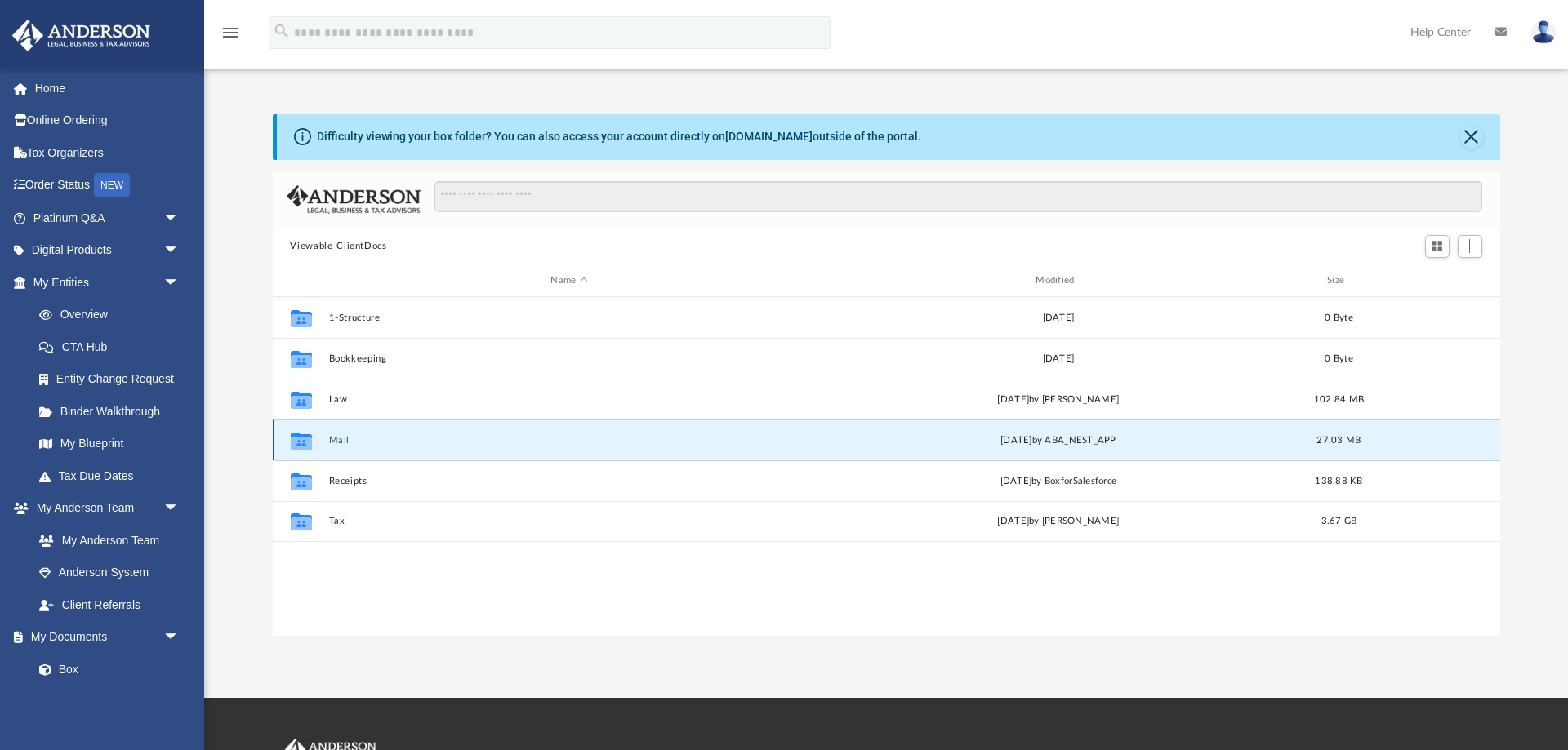
click at [326, 440] on div "Collaborated Folder Mail Fri Sep 19 2025 by ABA_NEST_APP 27.03 MB" at bounding box center [887, 440] width 1228 height 41
click at [998, 439] on div "Fri Sep 19 2025 by ABA_NEST_APP" at bounding box center [1059, 441] width 481 height 14
click at [299, 443] on icon "grid" at bounding box center [301, 444] width 22 height 13
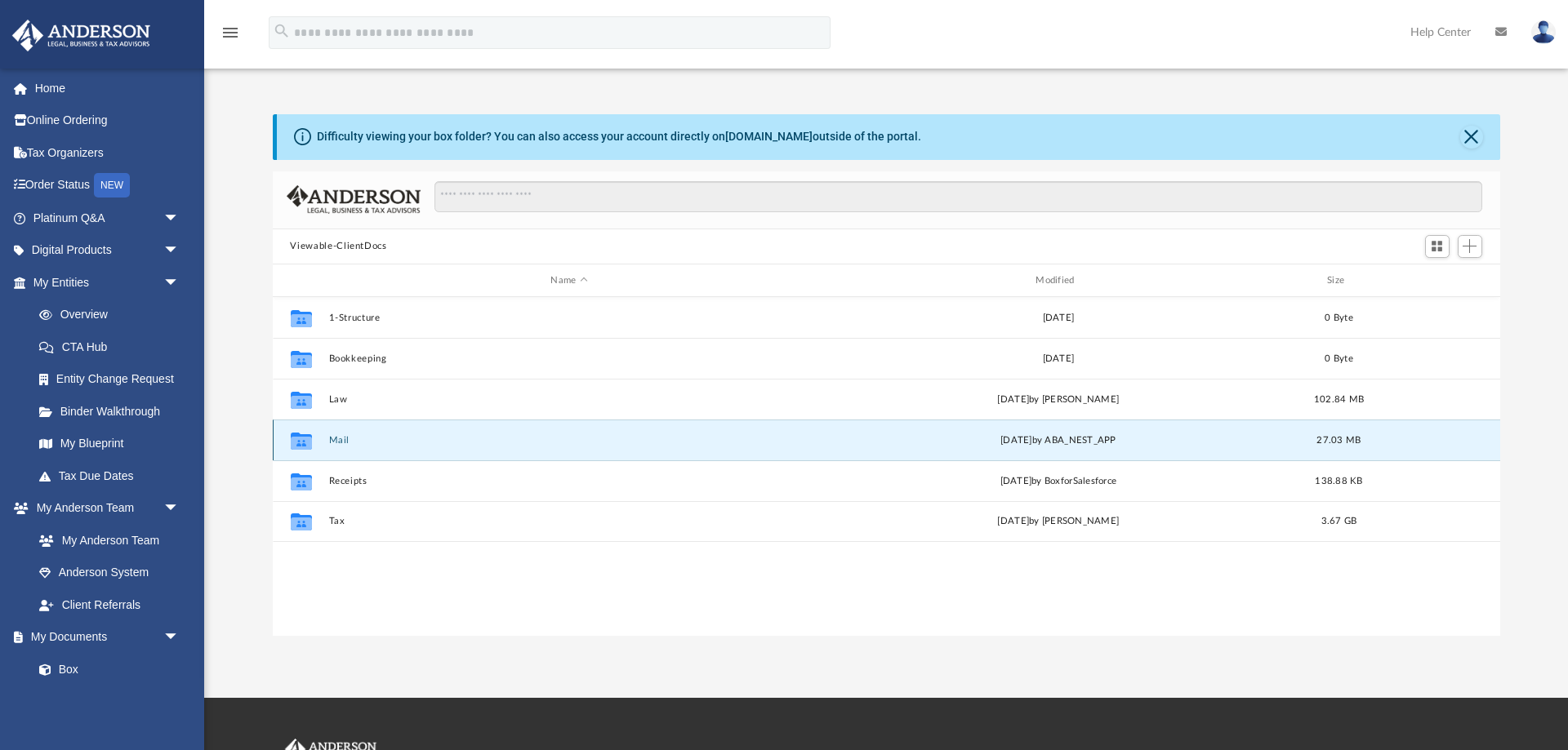
click at [299, 443] on icon "grid" at bounding box center [301, 444] width 22 height 13
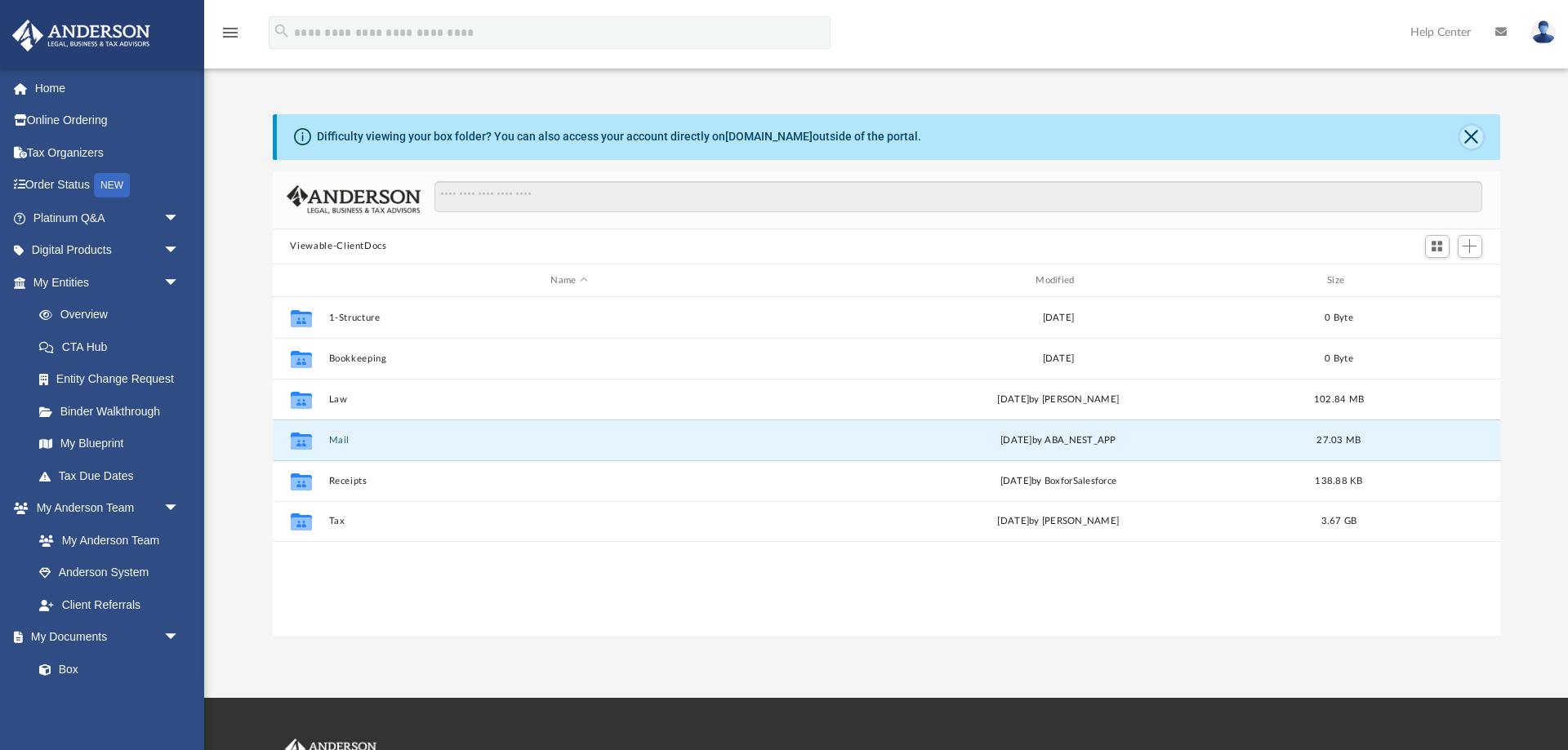
click at [1467, 143] on button "Close" at bounding box center [1472, 137] width 23 height 23
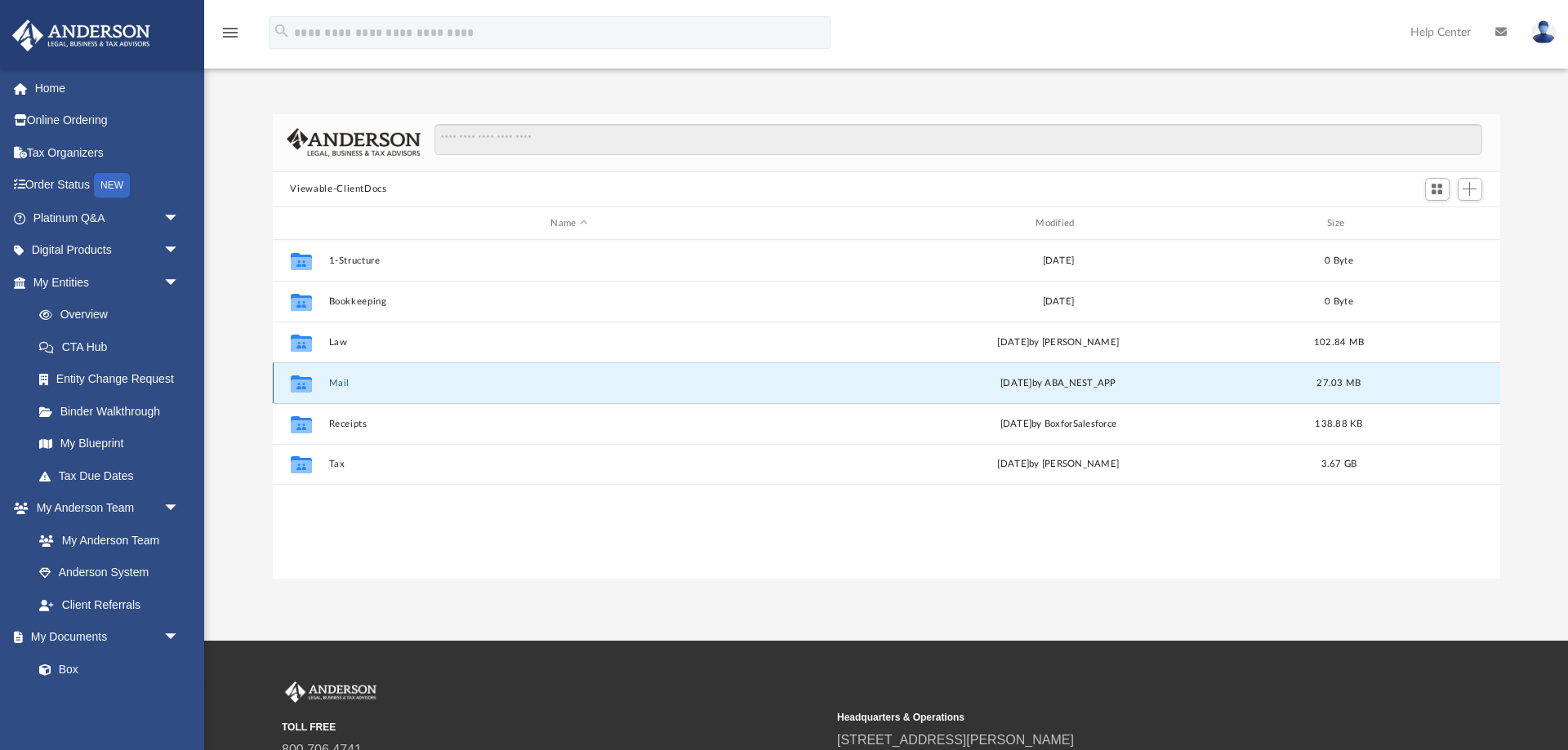
click at [313, 386] on icon "Collaborated Folder" at bounding box center [300, 383] width 26 height 26
click at [291, 383] on icon "grid" at bounding box center [301, 386] width 22 height 13
click at [303, 385] on icon "grid" at bounding box center [301, 384] width 22 height 17
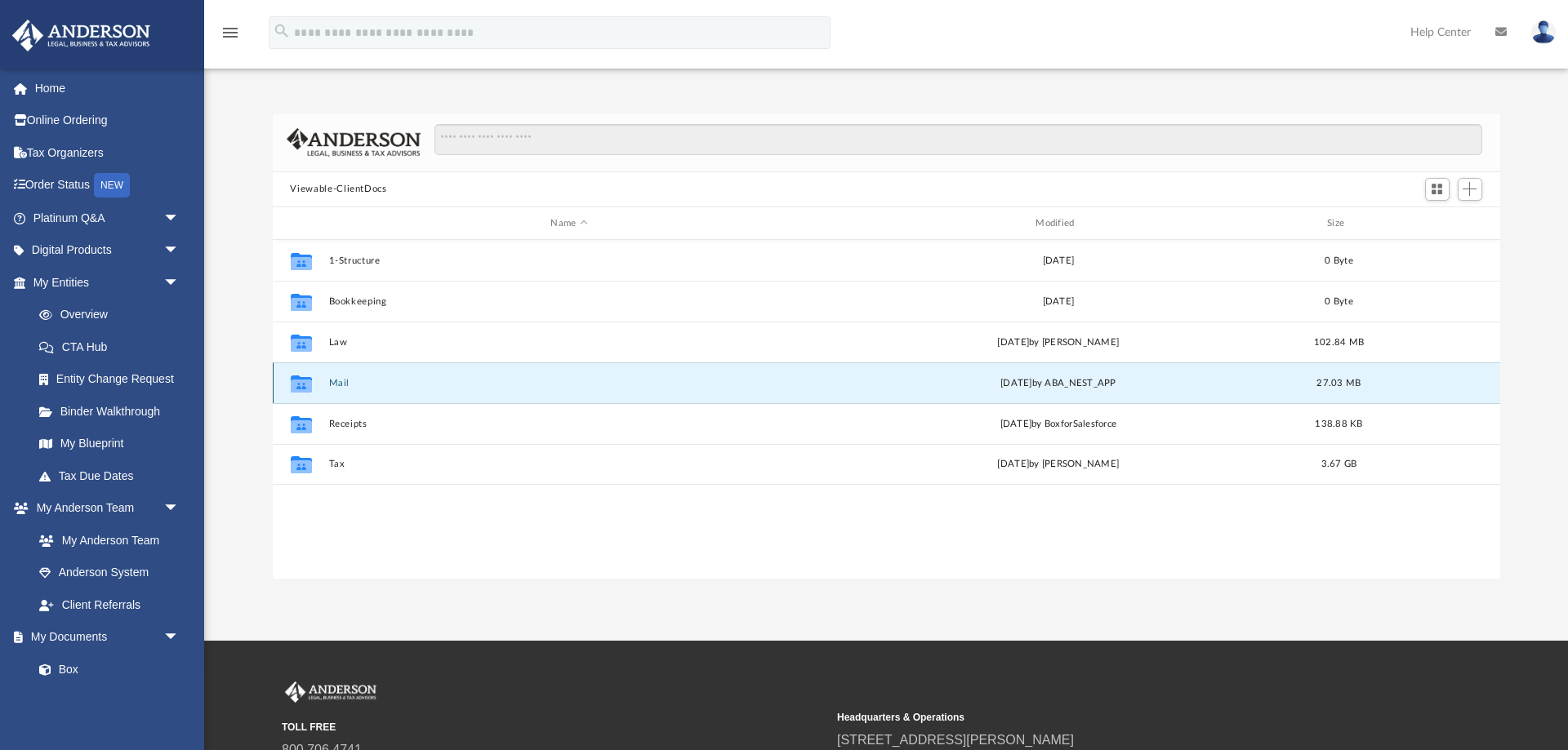
click at [312, 401] on div "Collaborated Folder Mail Fri Sep 19 2025 by ABA_NEST_APP 27.03 MB" at bounding box center [887, 382] width 1228 height 41
click at [335, 389] on button "Mail" at bounding box center [569, 383] width 481 height 11
click at [335, 382] on button "Mail" at bounding box center [569, 383] width 481 height 11
click at [335, 380] on button "Mail" at bounding box center [569, 383] width 481 height 11
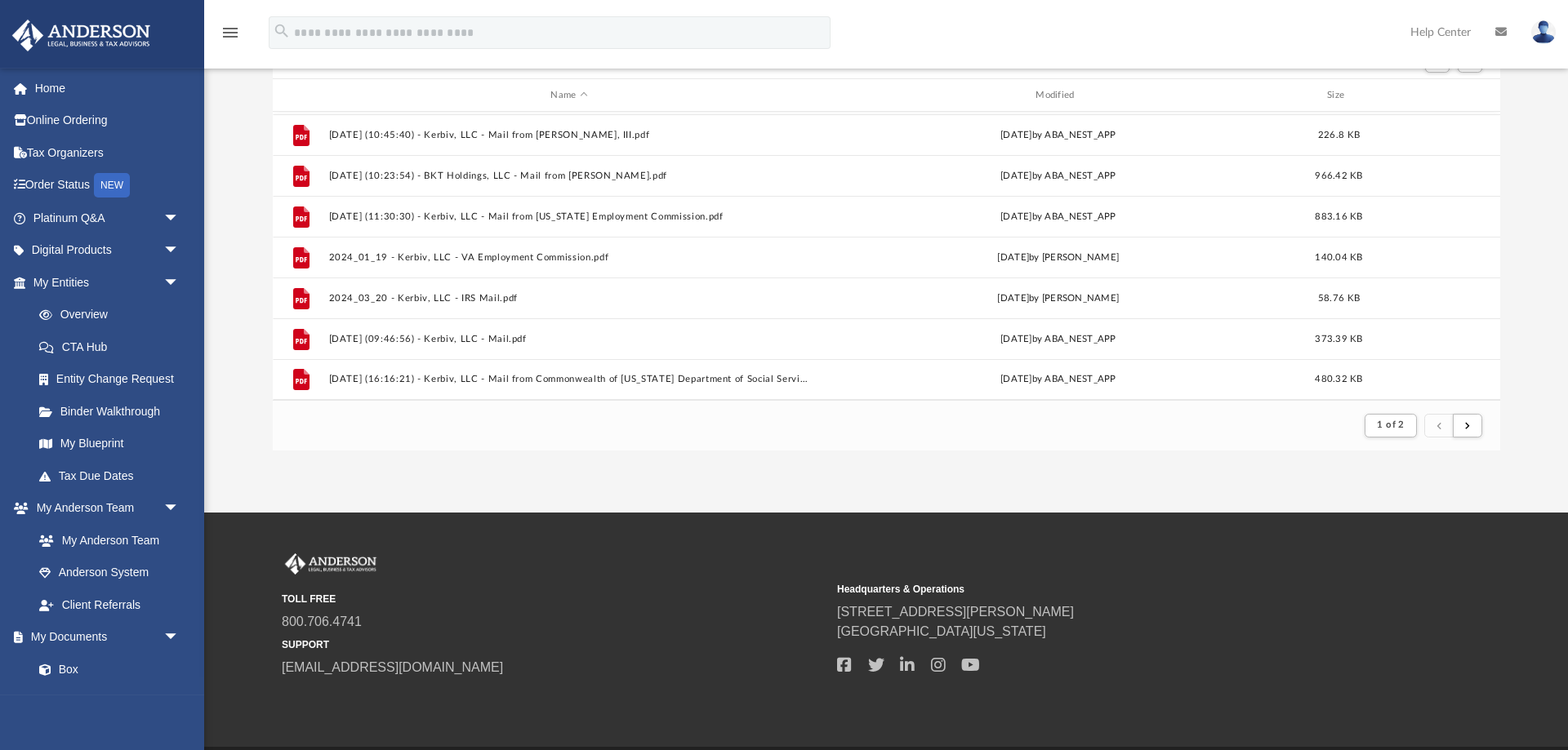
scroll to position [100, 0]
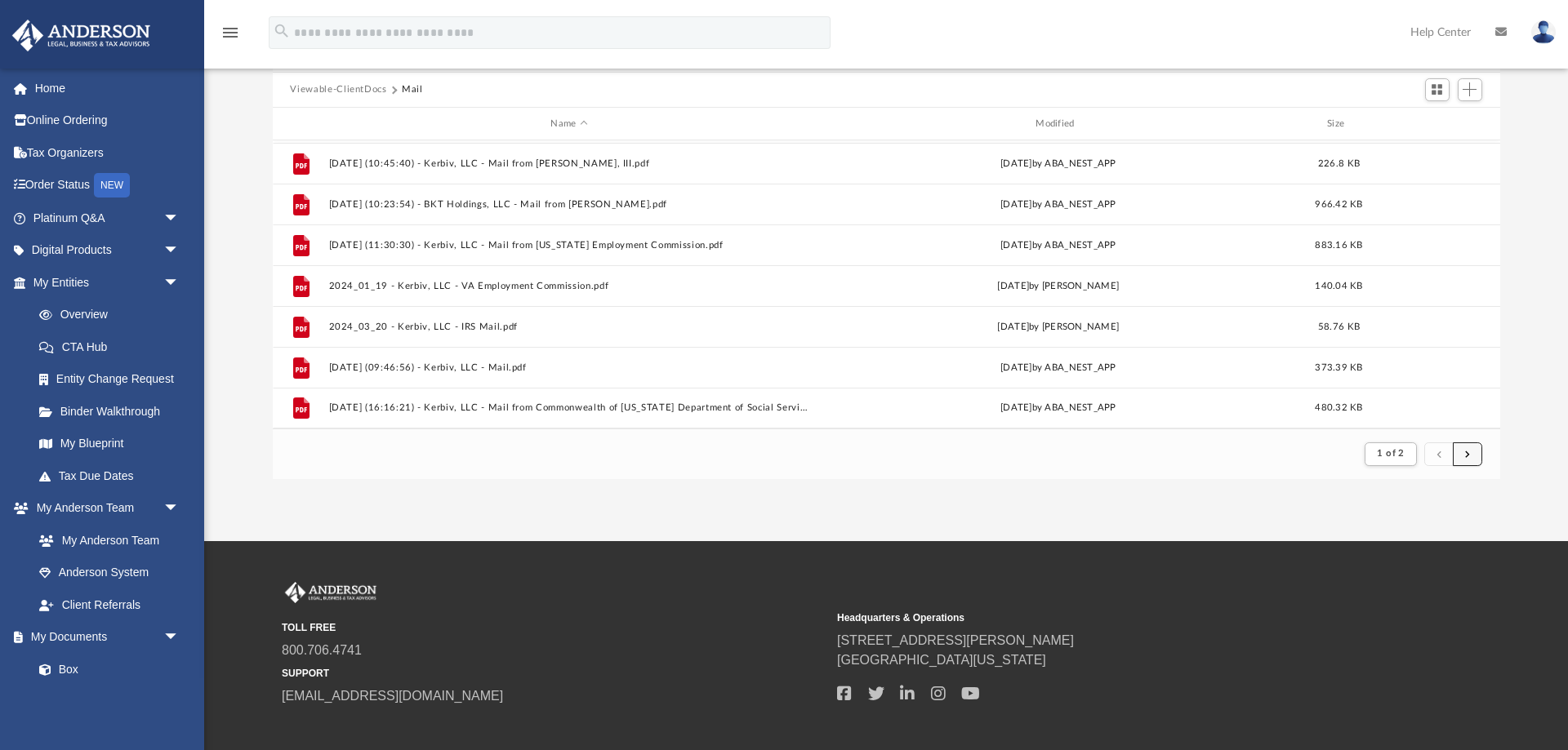
click at [1465, 455] on span "submit" at bounding box center [1467, 453] width 5 height 9
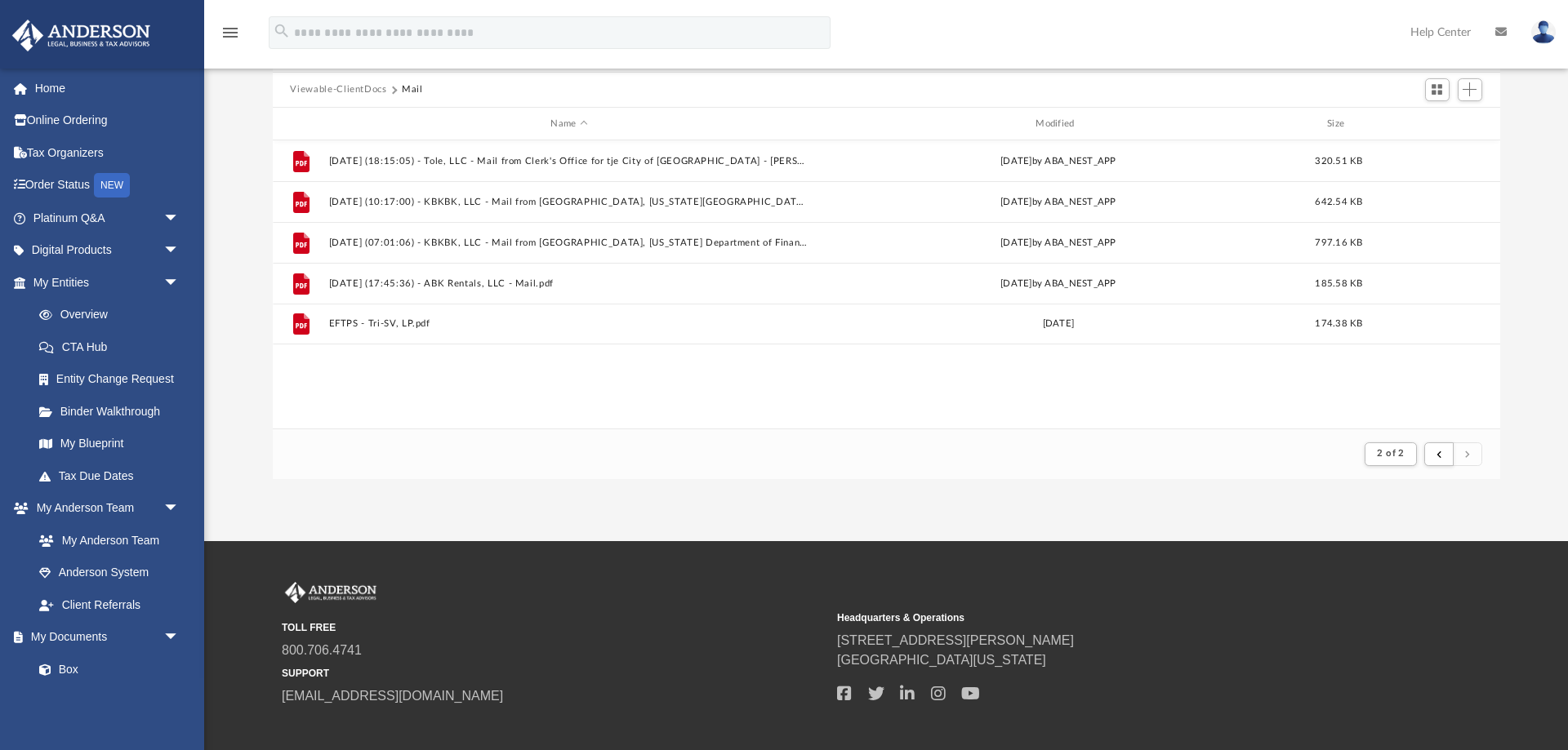
scroll to position [0, 0]
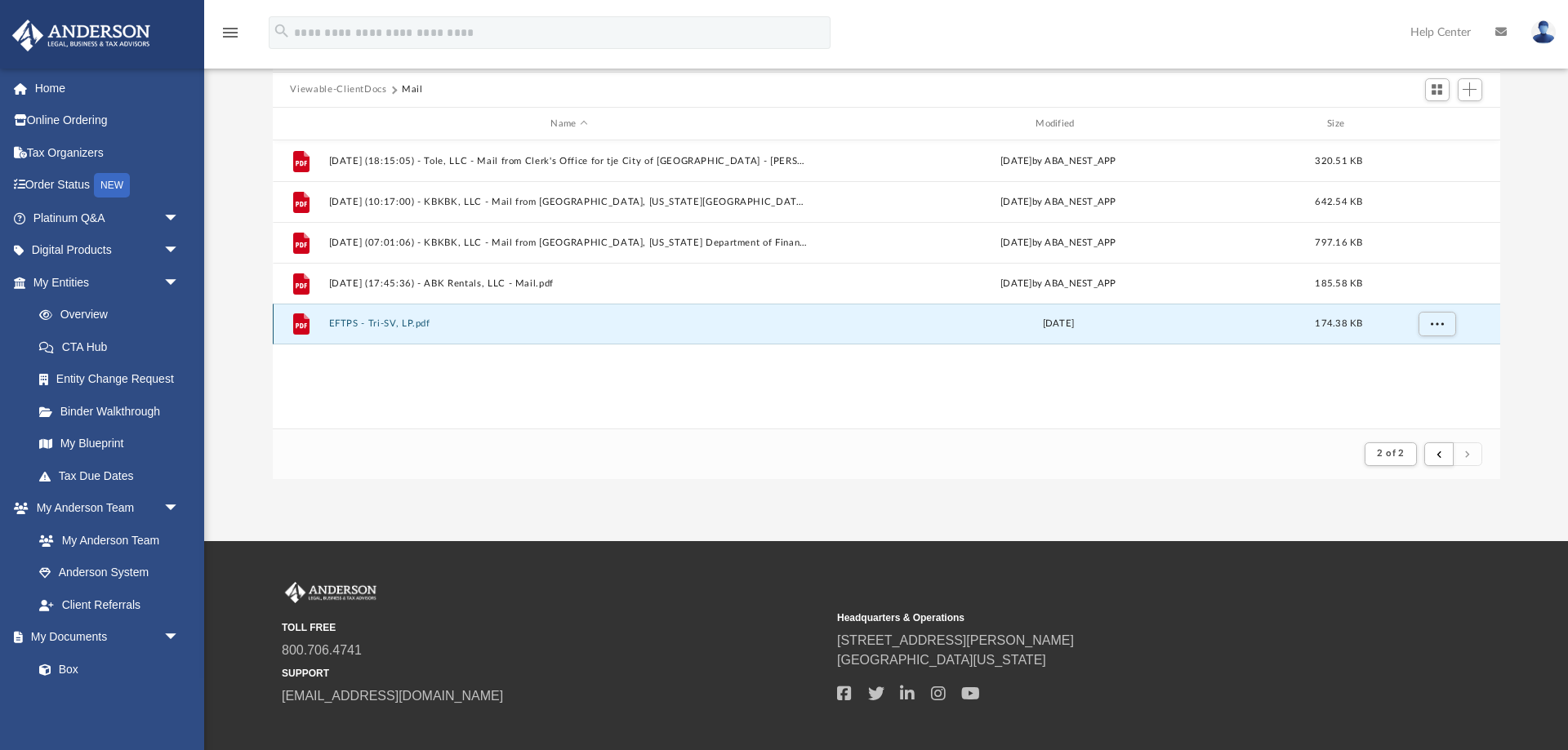
click at [362, 326] on button "EFTPS - Tri-SV, LP.pdf" at bounding box center [569, 325] width 481 height 11
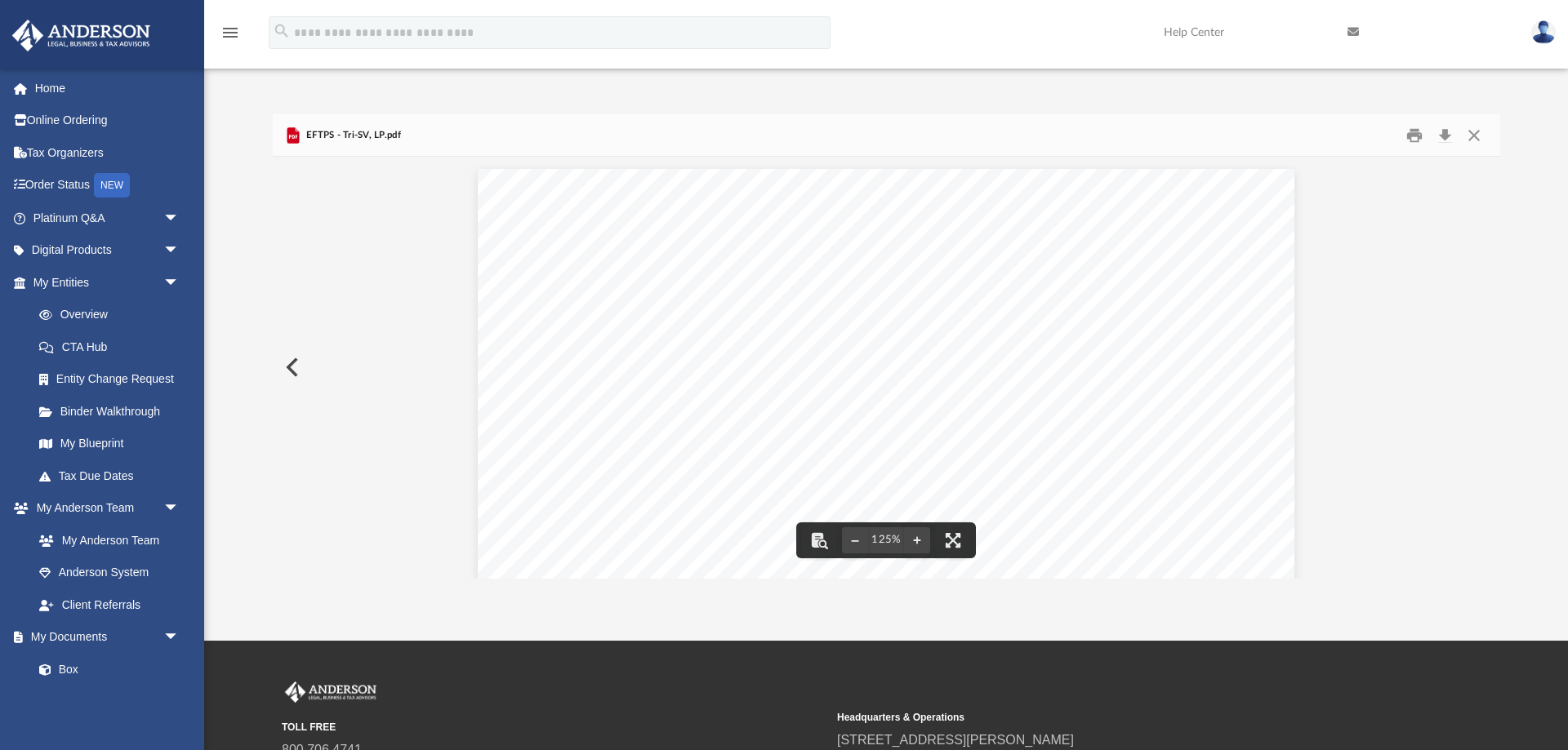
click at [288, 360] on button "Preview" at bounding box center [291, 367] width 36 height 46
click at [1410, 133] on button "Print" at bounding box center [1415, 135] width 32 height 25
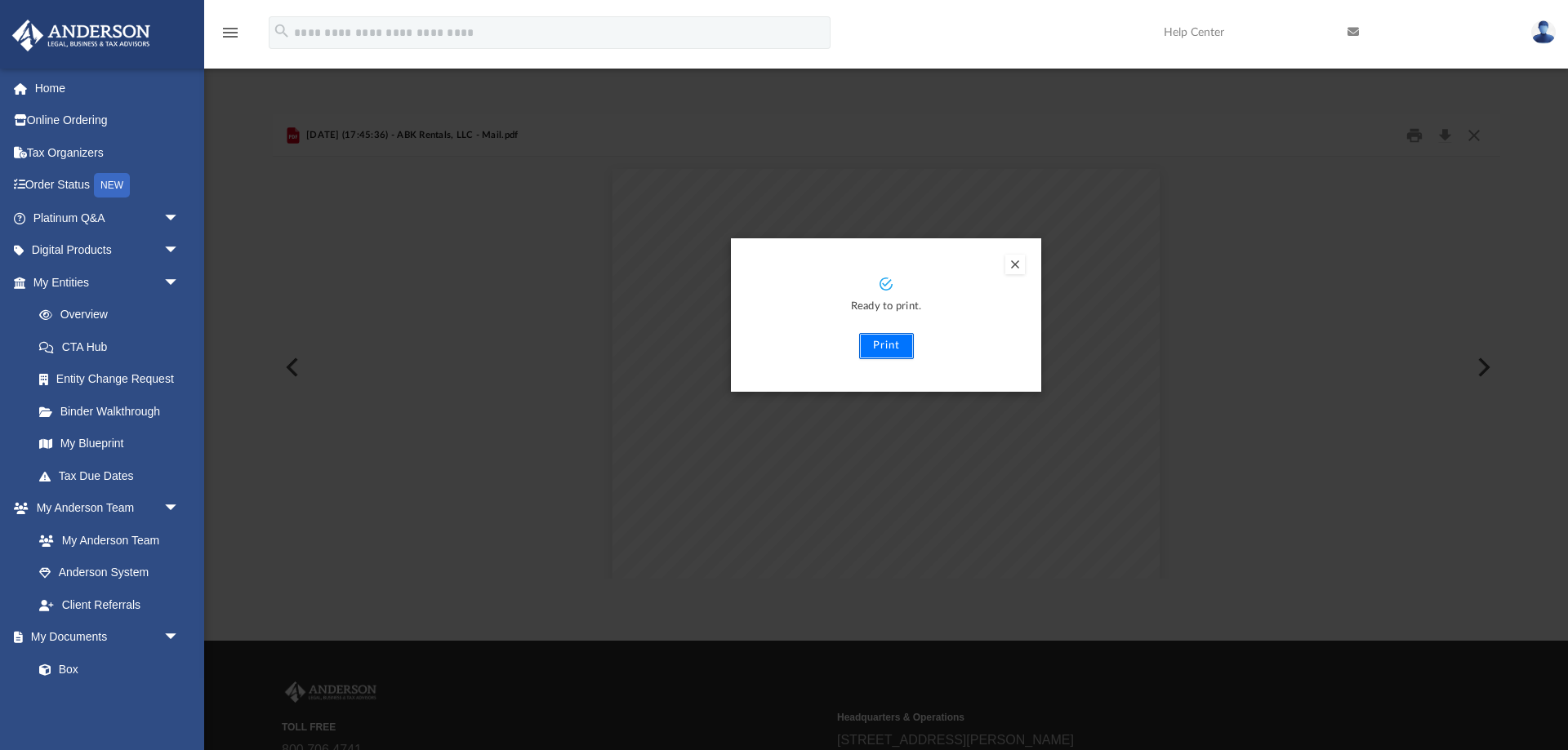
click at [884, 351] on button "Print" at bounding box center [886, 346] width 55 height 26
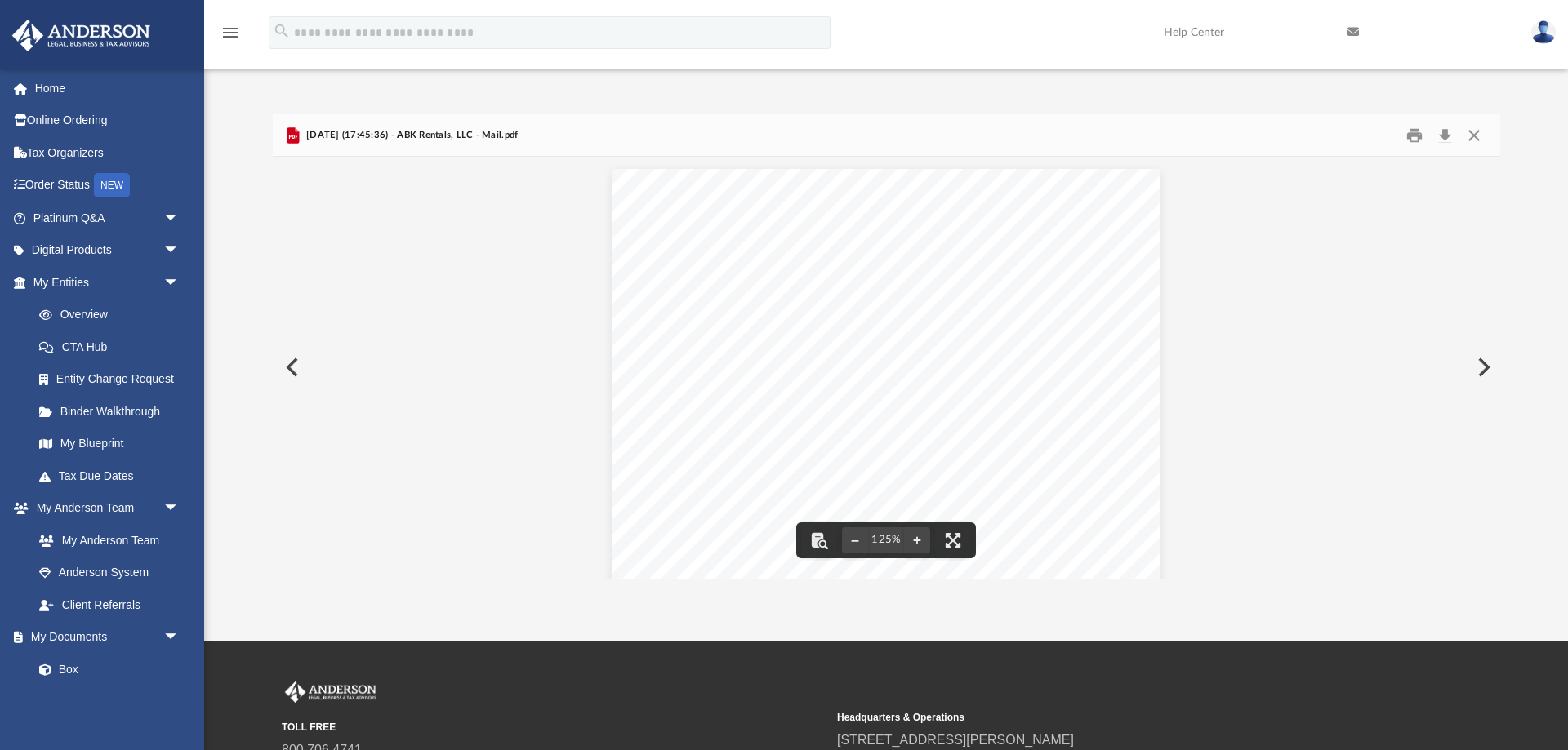
click at [1486, 361] on button "Preview" at bounding box center [1482, 367] width 36 height 46
click at [296, 361] on button "Preview" at bounding box center [291, 367] width 36 height 46
click at [1411, 133] on button "Print" at bounding box center [1415, 135] width 32 height 25
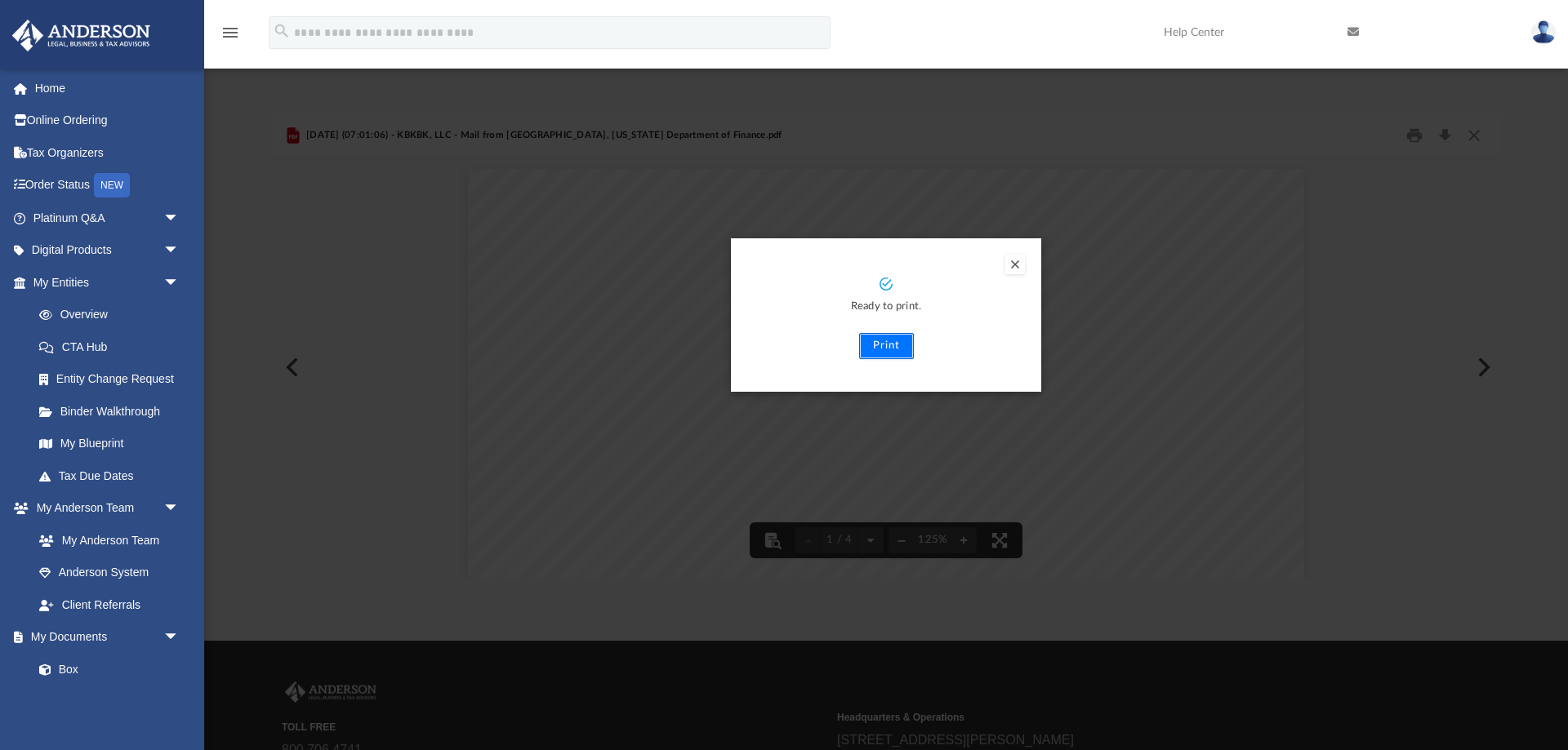
click at [894, 343] on button "Print" at bounding box center [886, 346] width 55 height 26
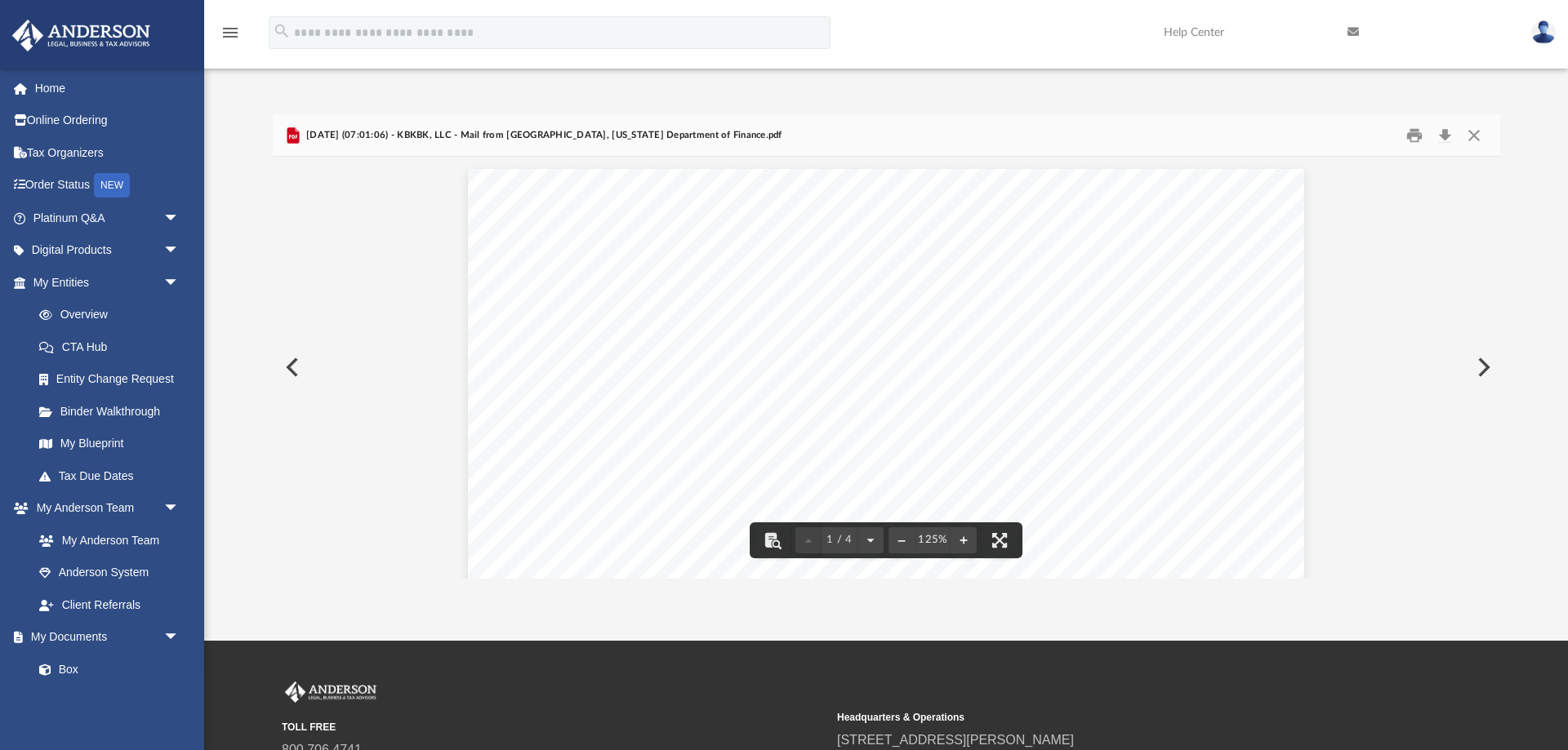
click at [292, 365] on button "Preview" at bounding box center [291, 367] width 36 height 46
click at [1413, 133] on button "Print" at bounding box center [1415, 135] width 32 height 25
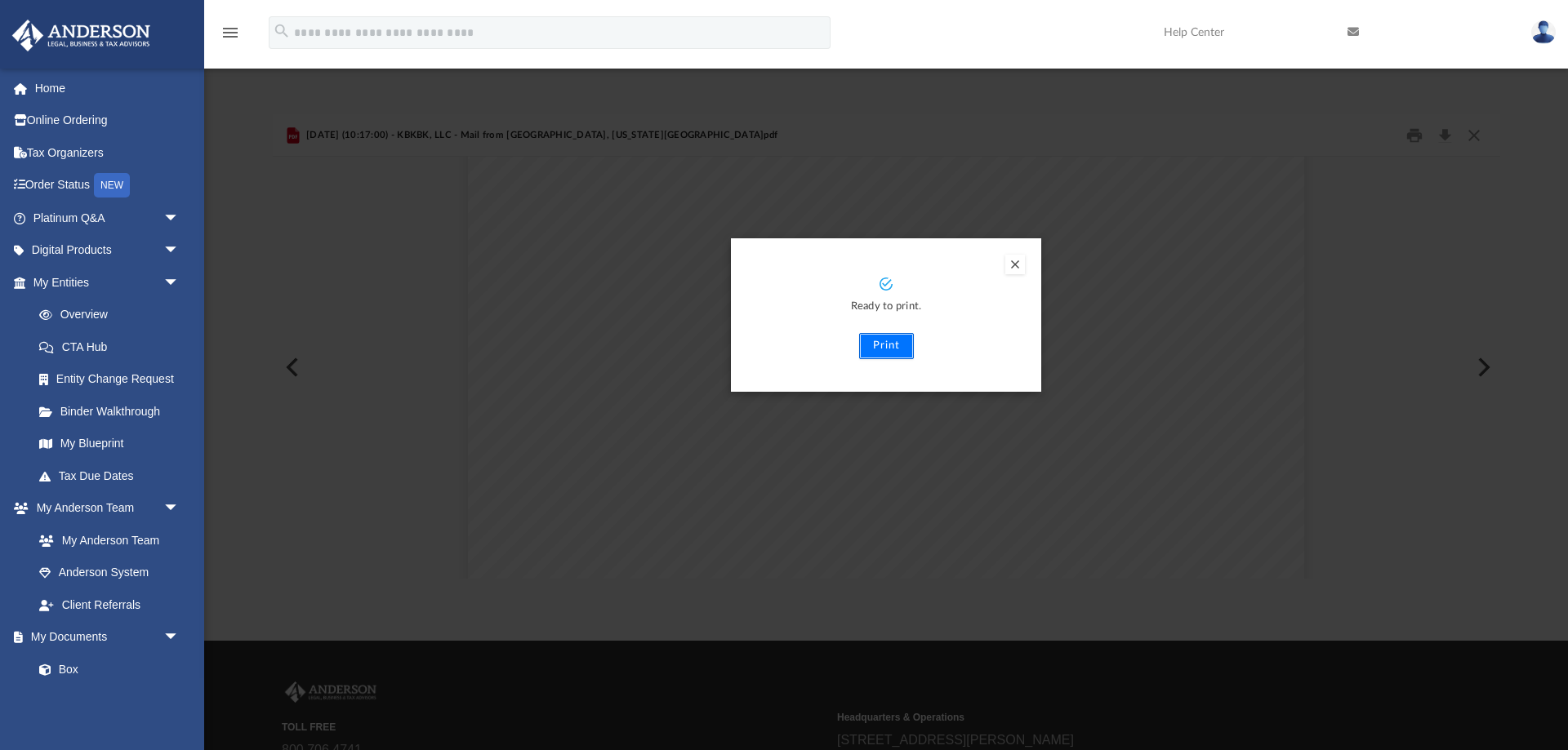
click at [878, 342] on button "Print" at bounding box center [886, 346] width 55 height 26
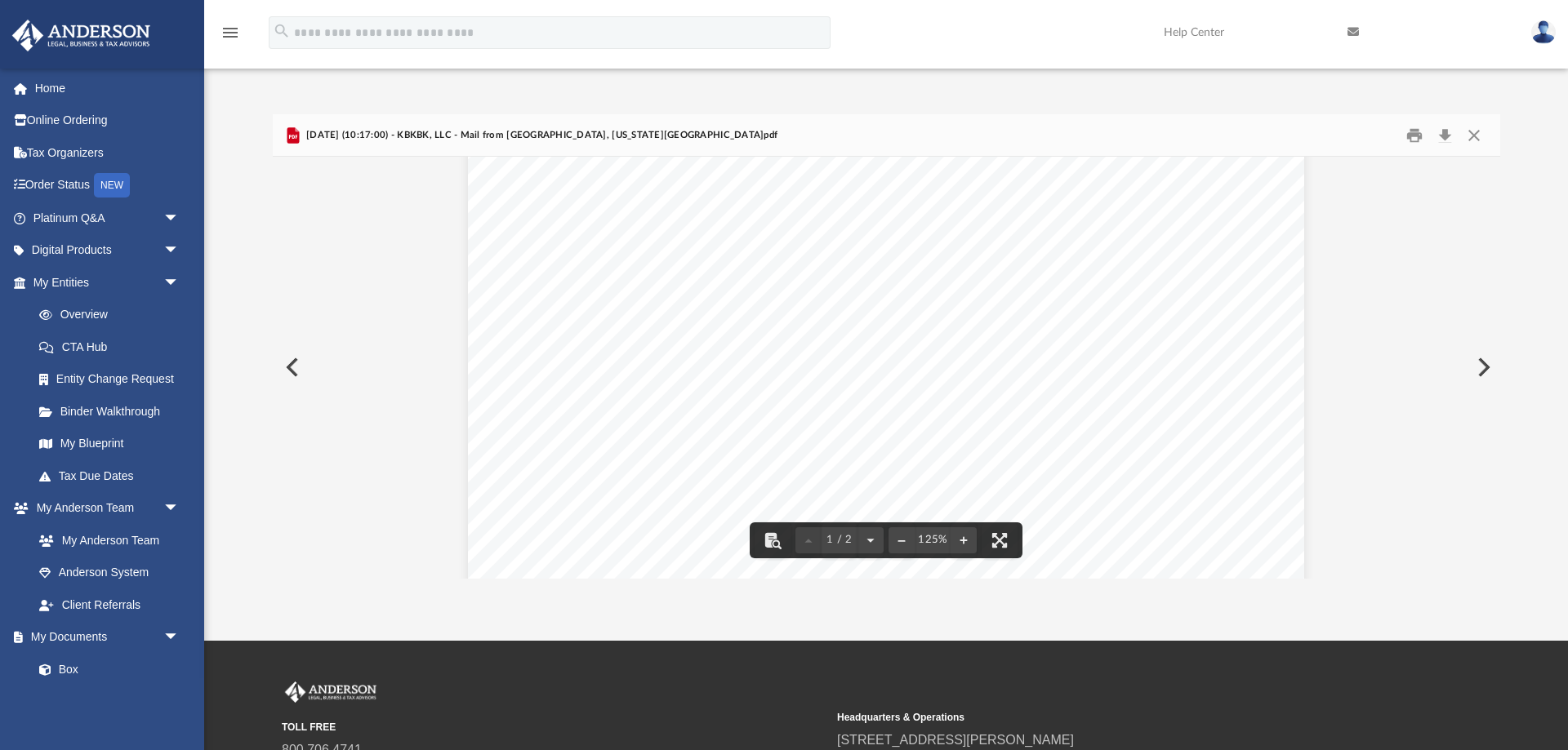
click at [290, 365] on button "Preview" at bounding box center [291, 367] width 36 height 46
click at [1484, 363] on button "Preview" at bounding box center [1482, 367] width 36 height 46
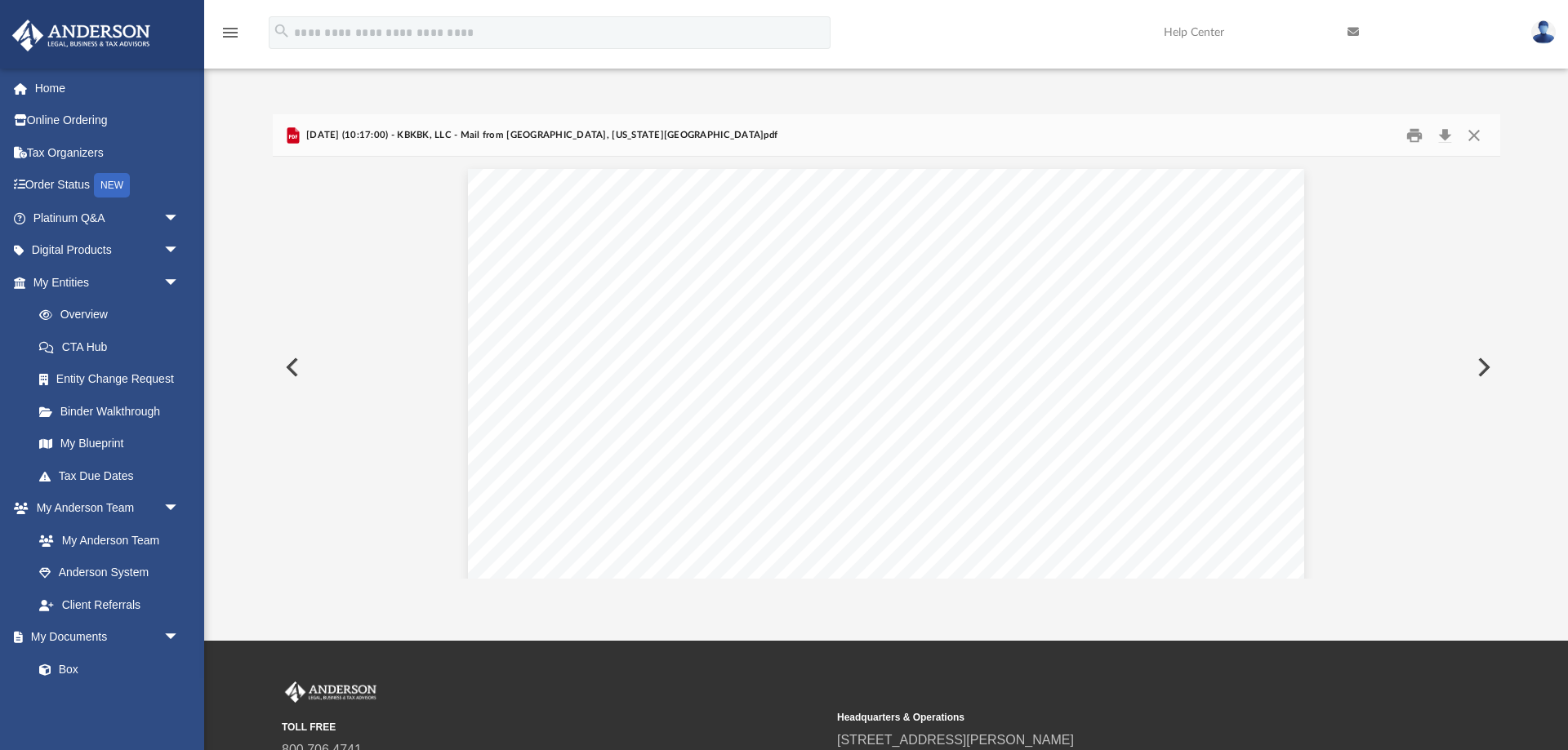
click at [1481, 363] on button "Preview" at bounding box center [1482, 367] width 36 height 46
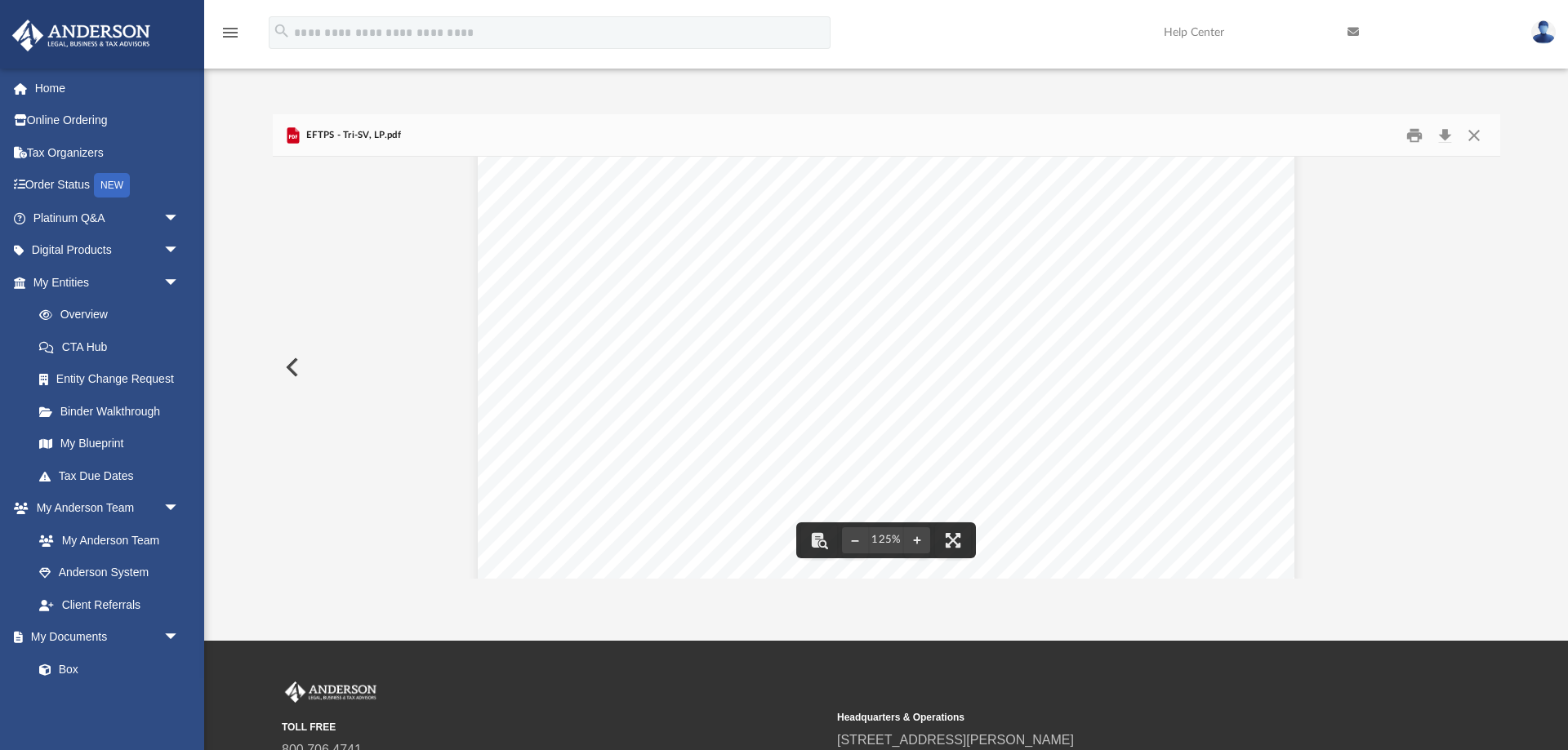
scroll to position [0, 0]
click at [293, 366] on button "Preview" at bounding box center [291, 367] width 36 height 46
